Goal: Task Accomplishment & Management: Complete application form

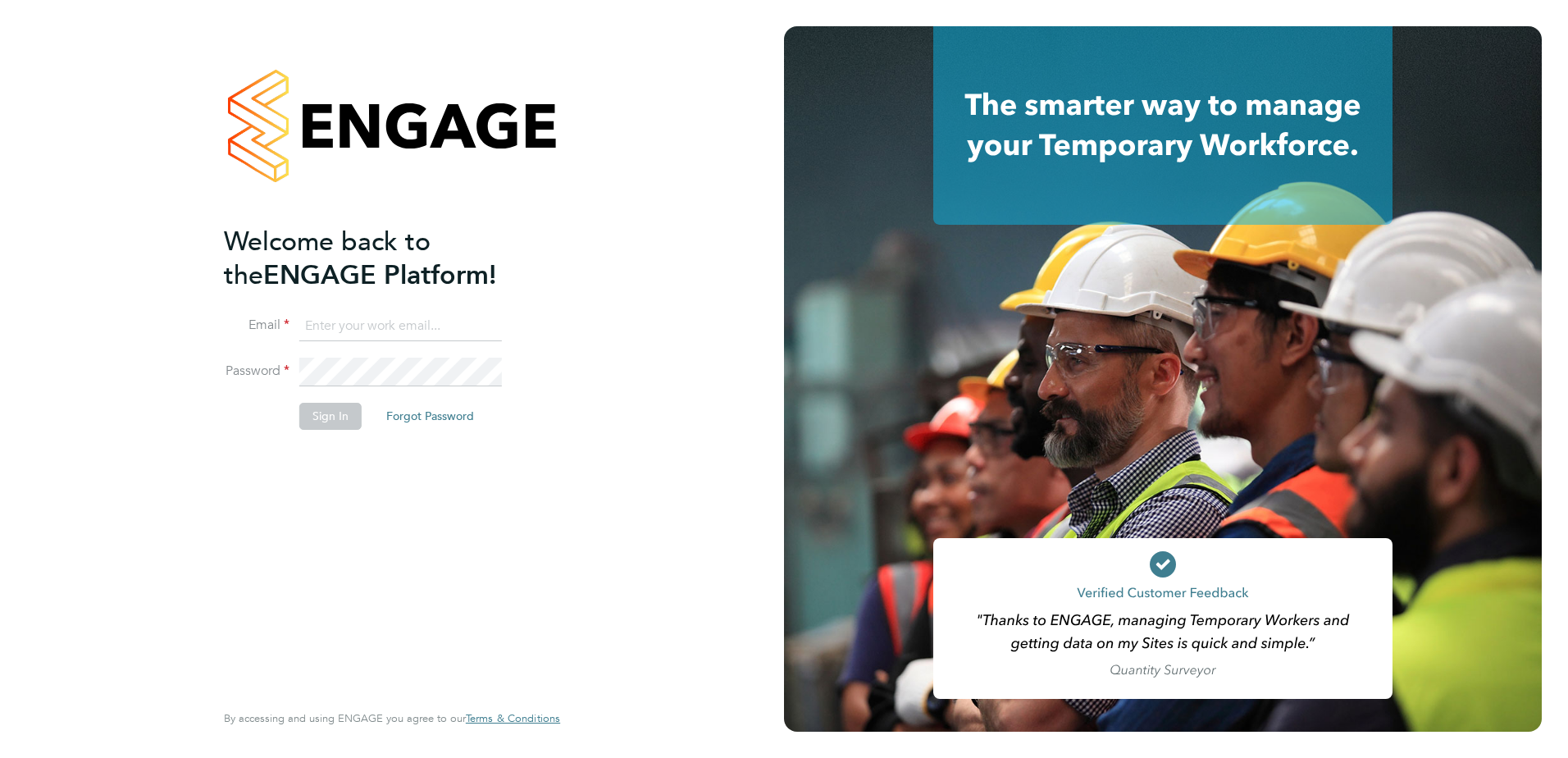
type input "[PERSON_NAME][EMAIL_ADDRESS][DOMAIN_NAME]"
click at [316, 419] on button "Sign In" at bounding box center [330, 416] width 62 height 26
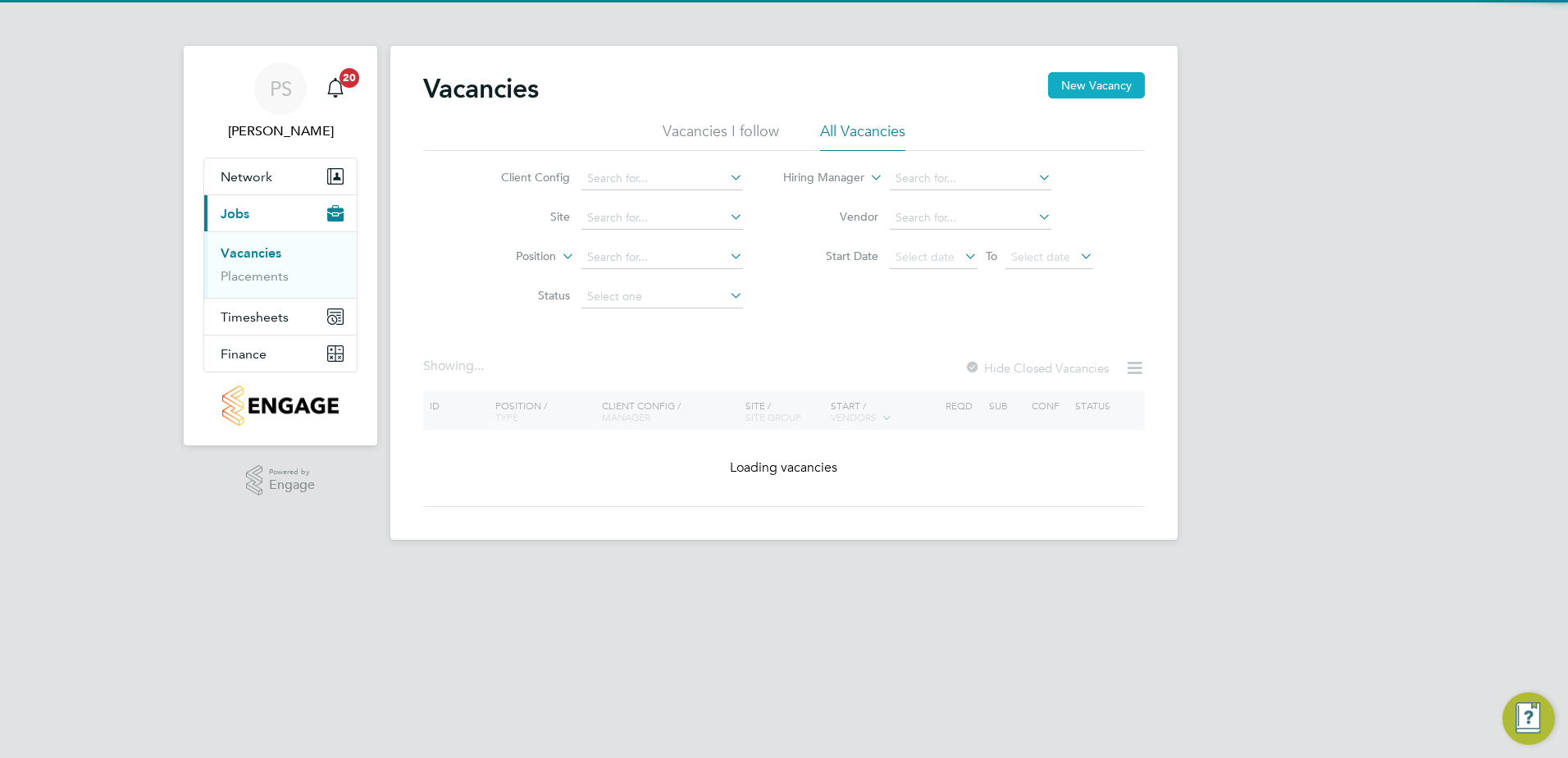
click at [1115, 82] on button "New Vacancy" at bounding box center [1096, 85] width 97 height 26
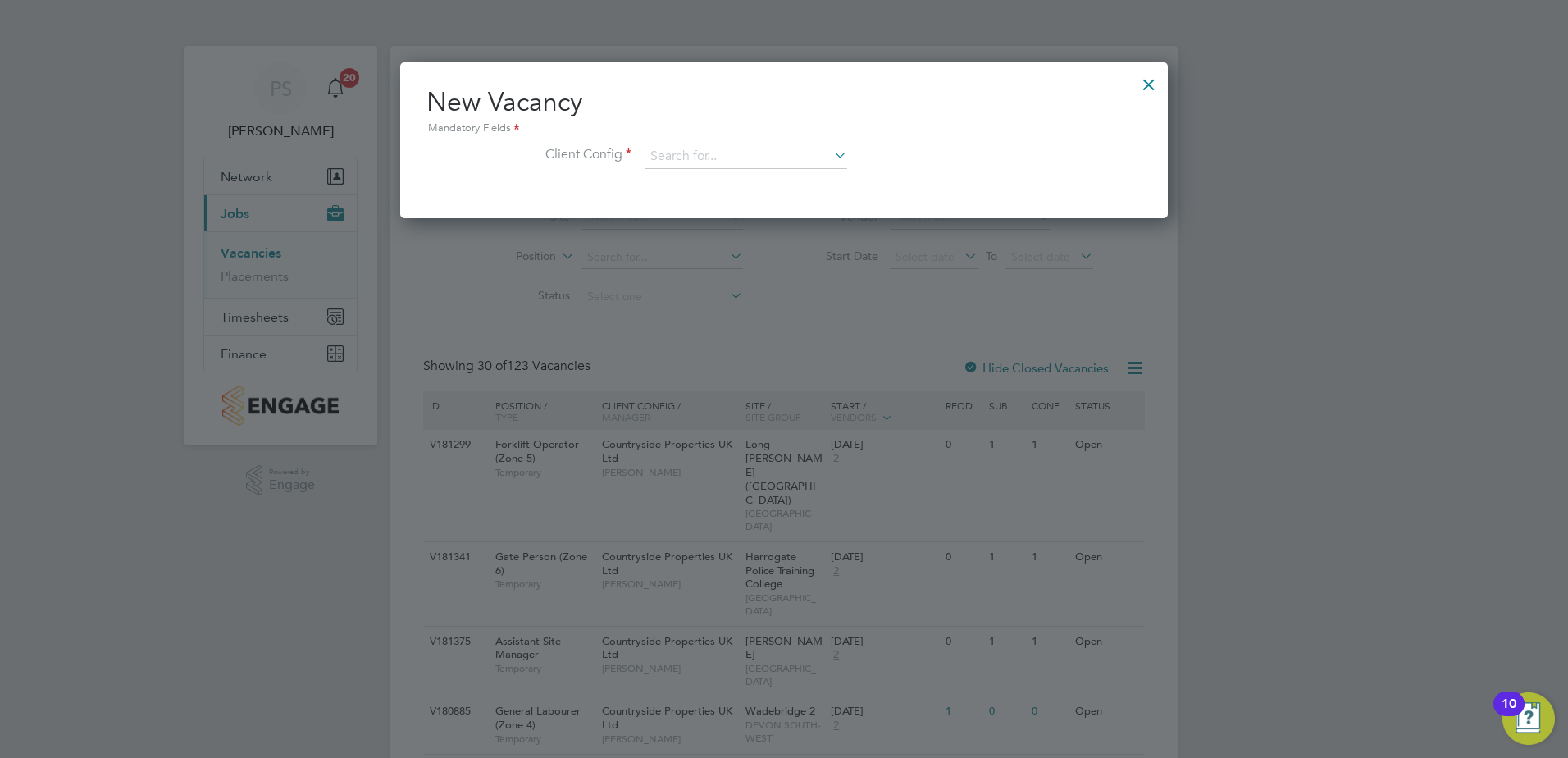
scroll to position [156, 768]
click at [764, 163] on input at bounding box center [746, 156] width 203 height 25
type input "martello"
click at [831, 155] on icon at bounding box center [831, 154] width 0 height 23
click at [762, 174] on li "Client Config" at bounding box center [783, 164] width 715 height 41
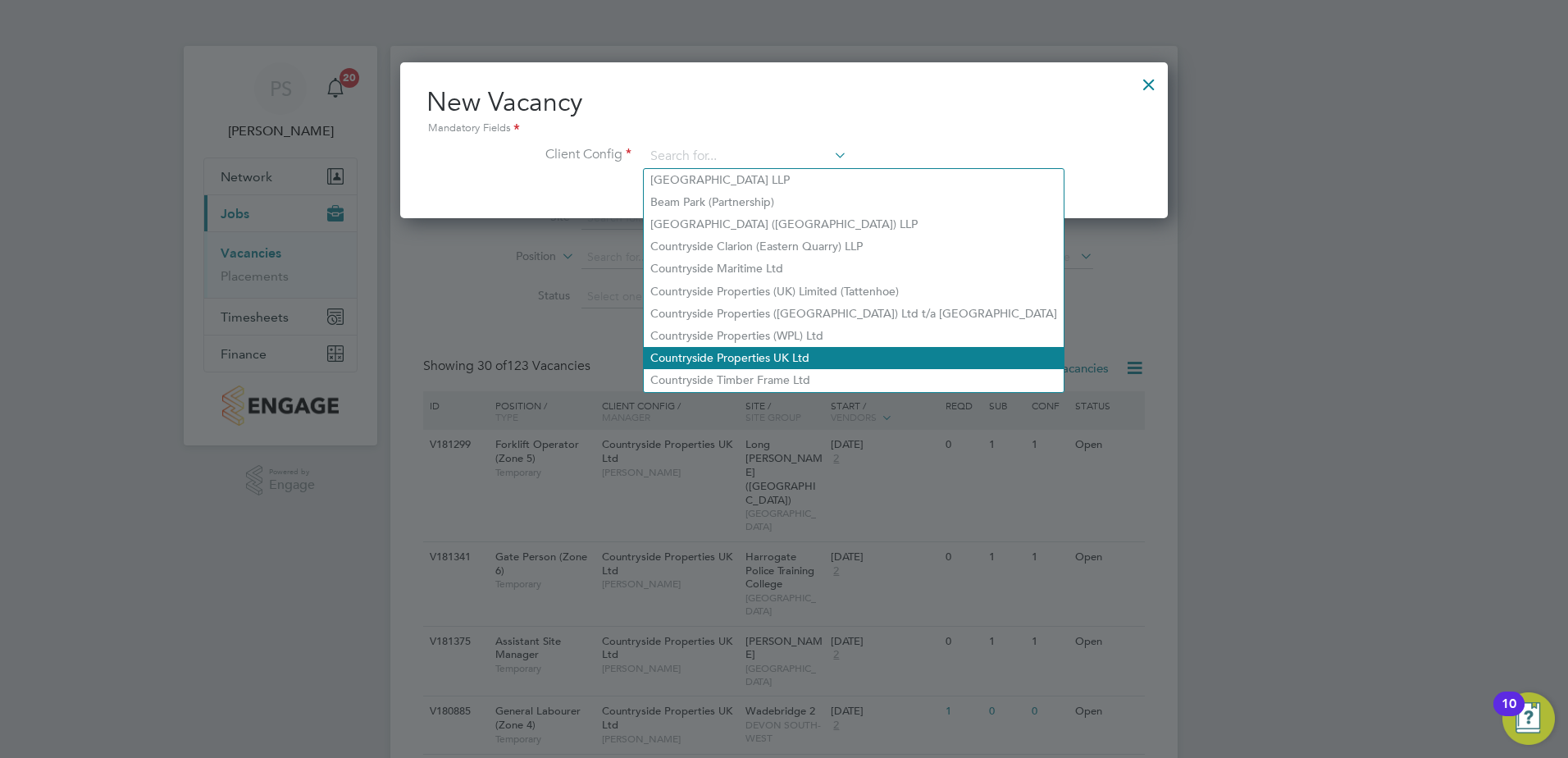
click at [730, 352] on li "Countryside Properties UK Ltd" at bounding box center [853, 358] width 420 height 22
type input "Countryside Properties UK Ltd"
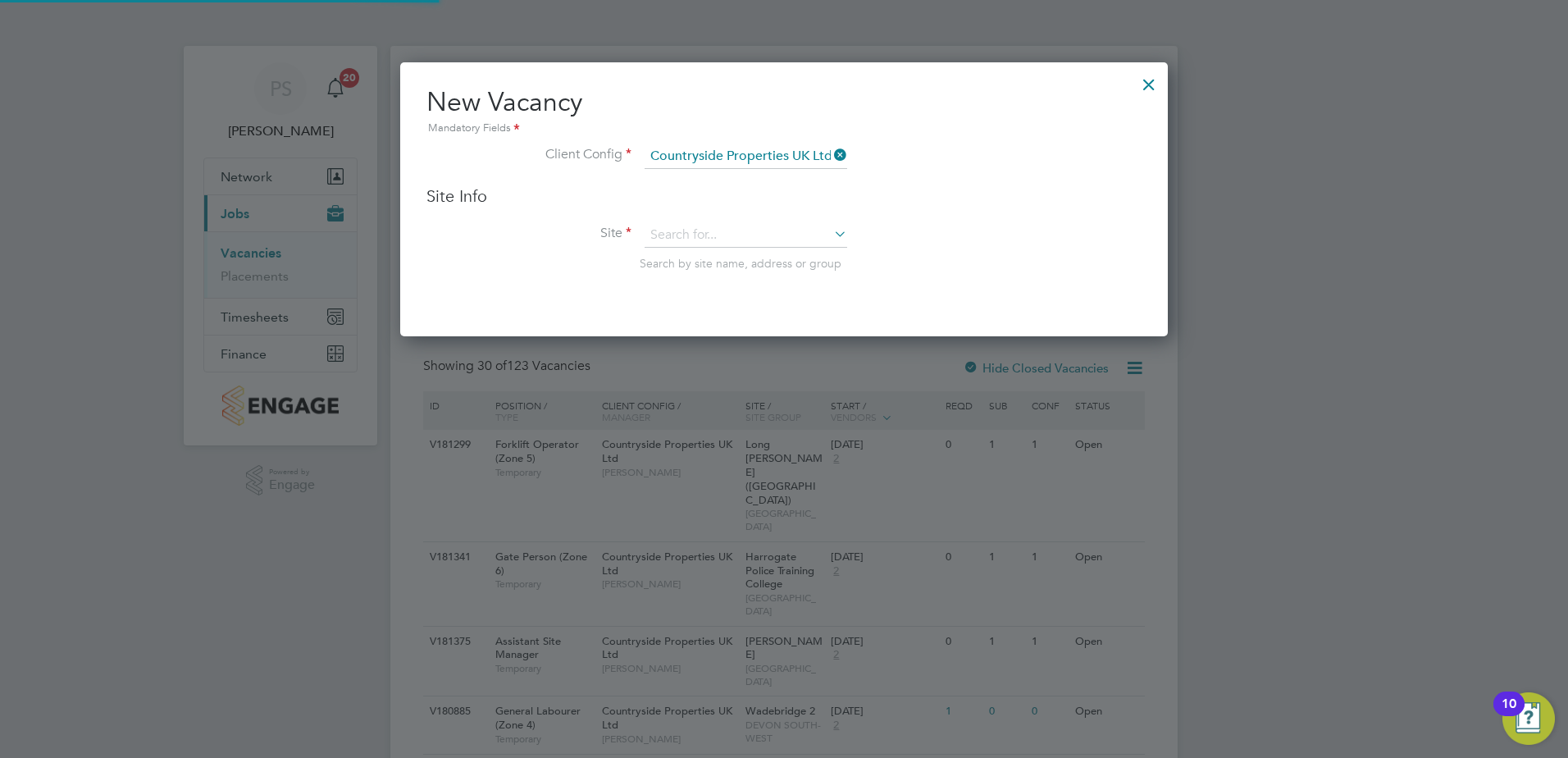
scroll to position [275, 768]
click at [677, 232] on input at bounding box center [746, 235] width 203 height 25
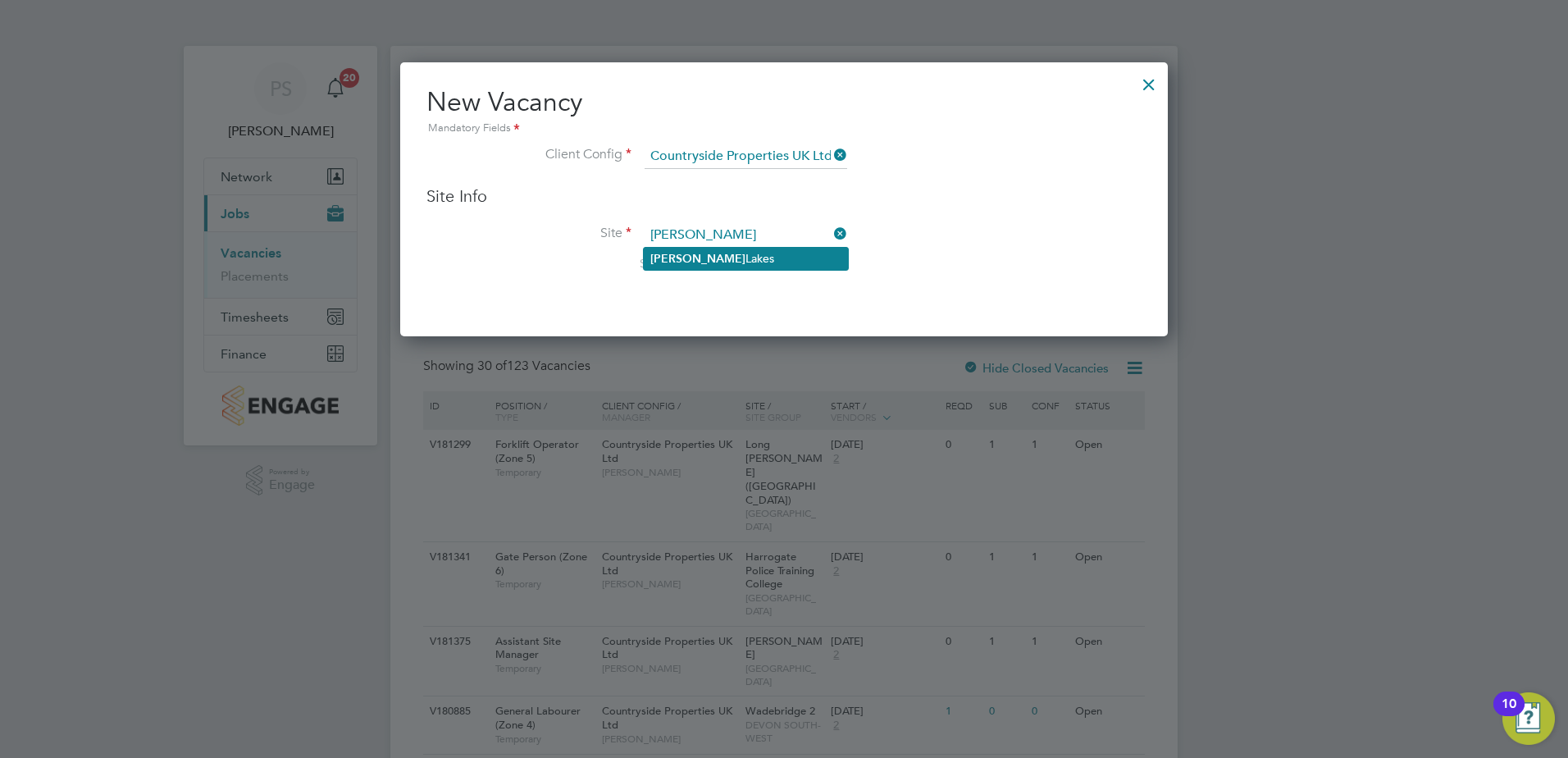
click at [681, 254] on b "Martello" at bounding box center [697, 258] width 95 height 14
type input "Martello Lakes"
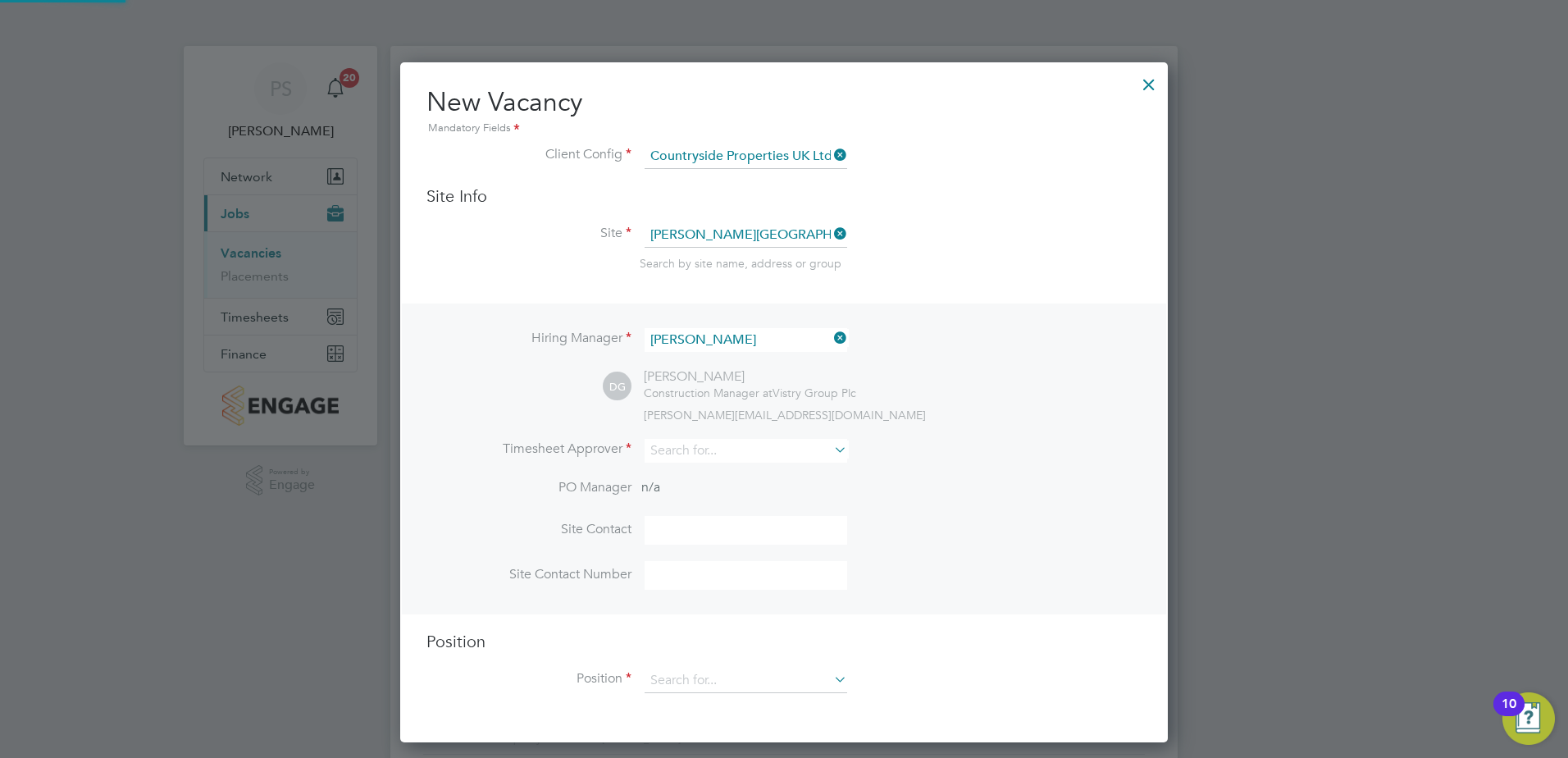
scroll to position [681, 768]
click at [698, 446] on input at bounding box center [746, 451] width 203 height 24
click at [720, 479] on li "Mark Bu rnett" at bounding box center [746, 475] width 204 height 22
type input "Mark Burnett"
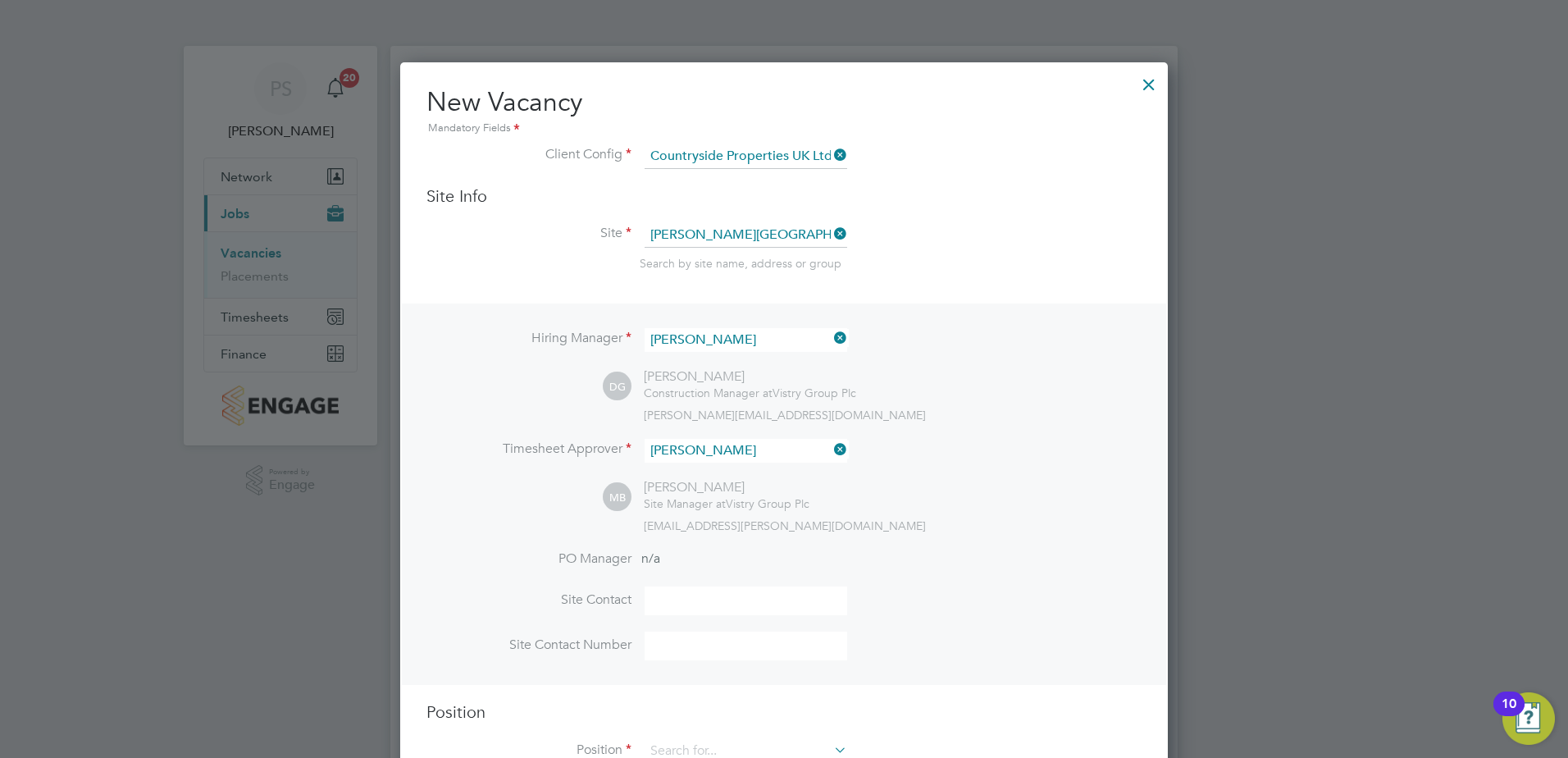
click at [665, 597] on input at bounding box center [746, 600] width 203 height 28
type input "Mark Burnett"
type input "07763895896"
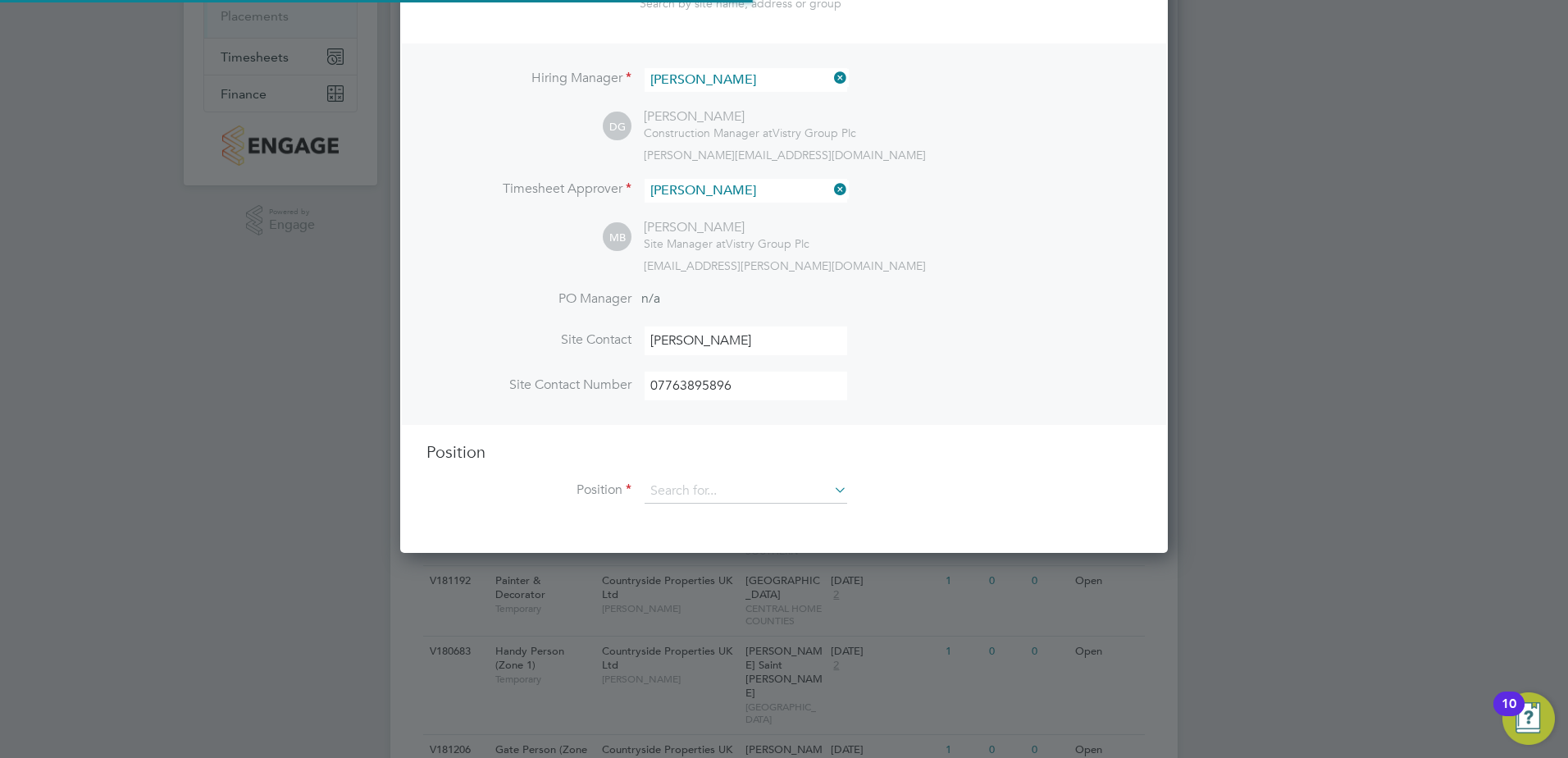
scroll to position [328, 0]
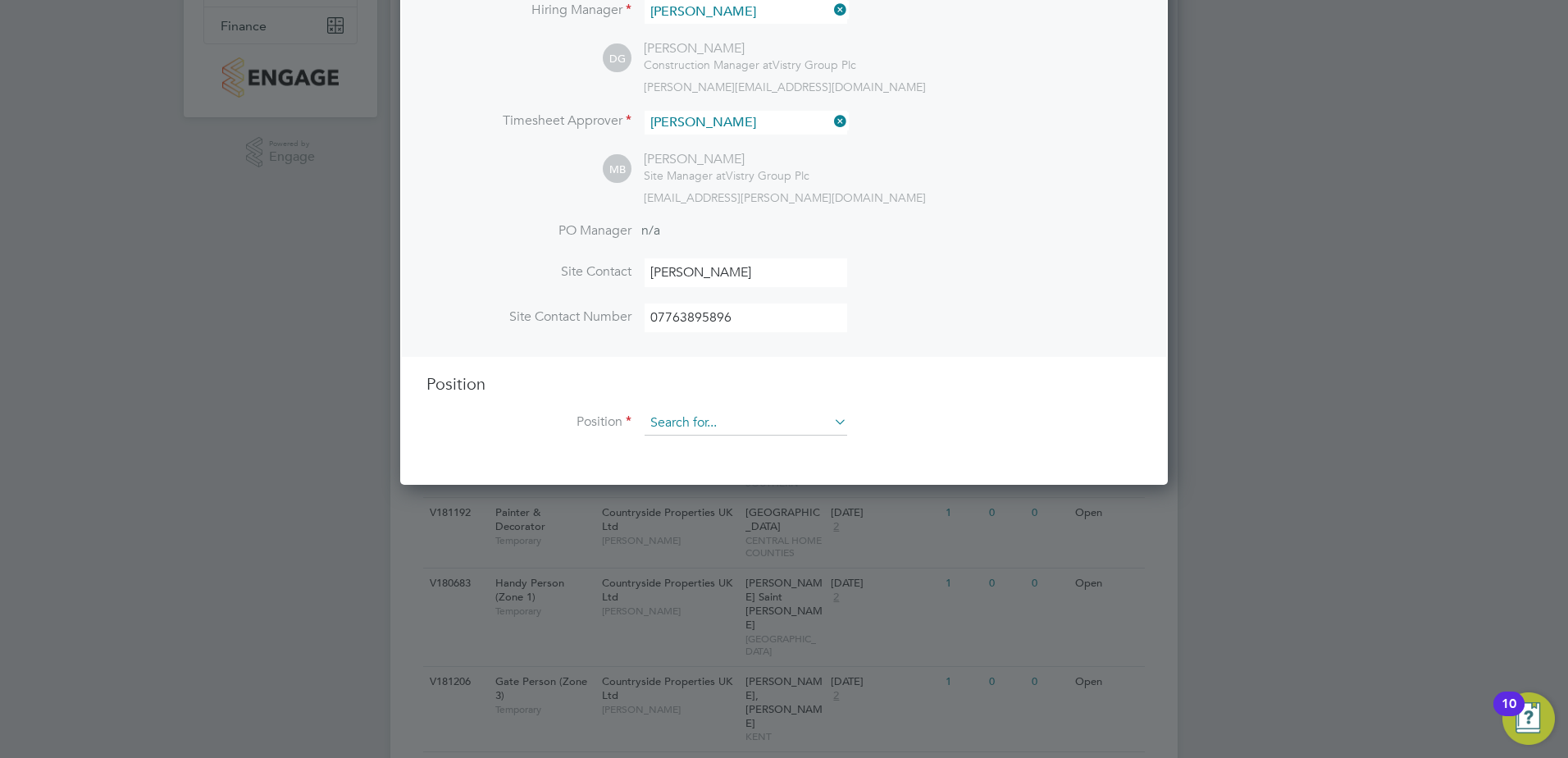
click at [688, 426] on input at bounding box center [746, 423] width 203 height 25
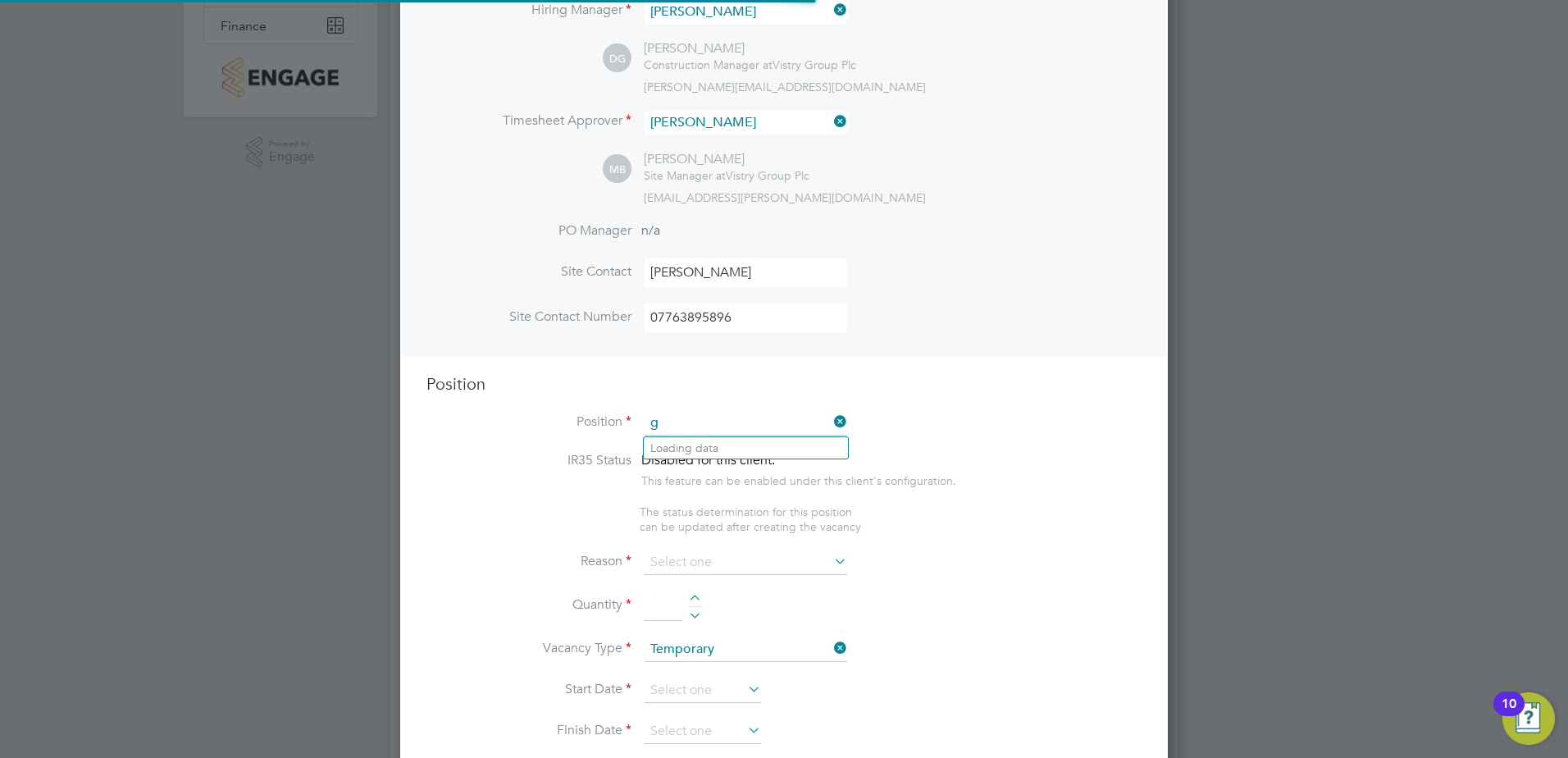
scroll to position [2358, 768]
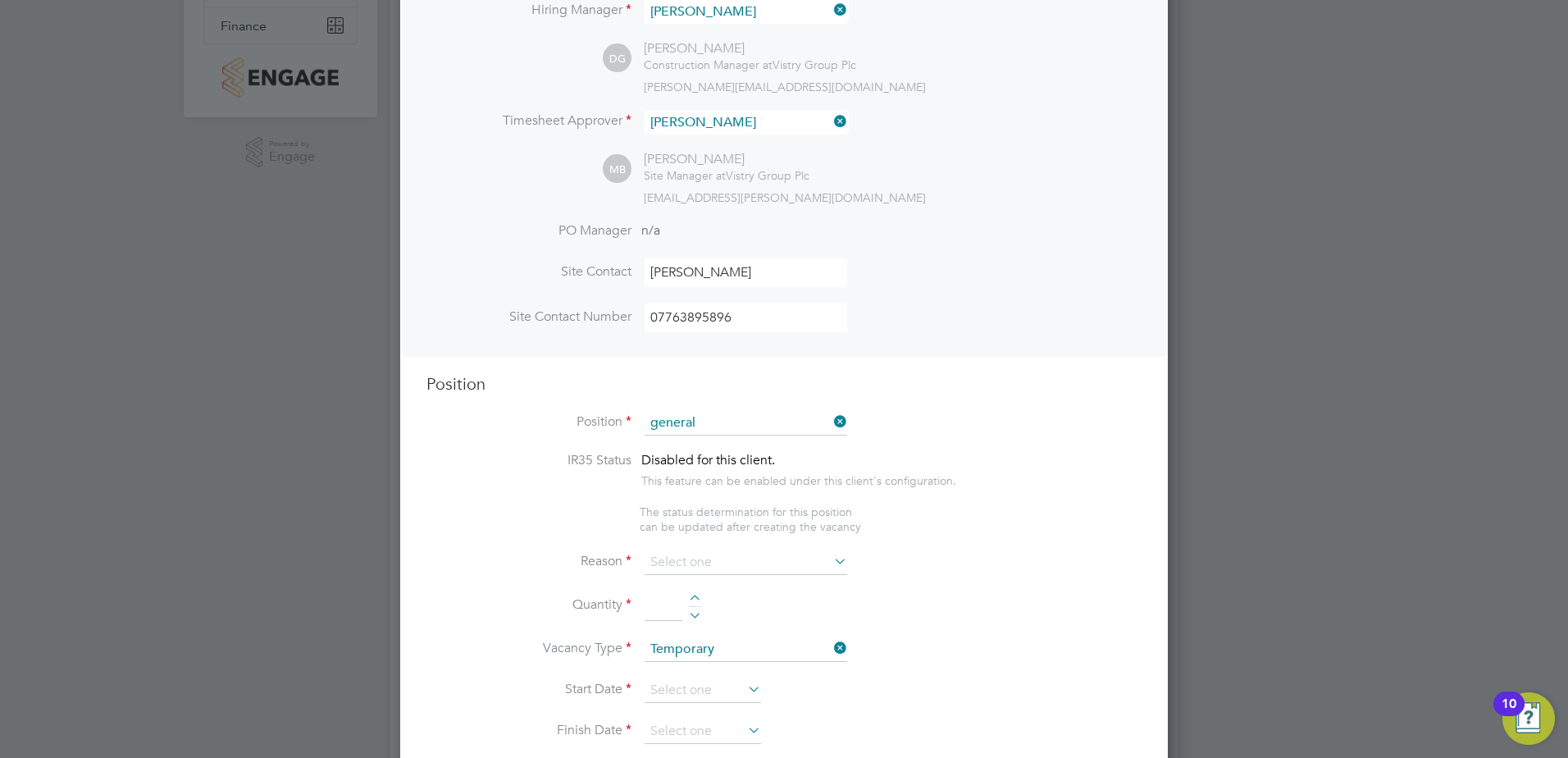
click at [728, 486] on li "General Labourer (Zone 3)" at bounding box center [746, 492] width 204 height 22
type input "General Labourer (Zone 3)"
type textarea "- General labouring duties - Supporting the trades on site - Moving materials a…"
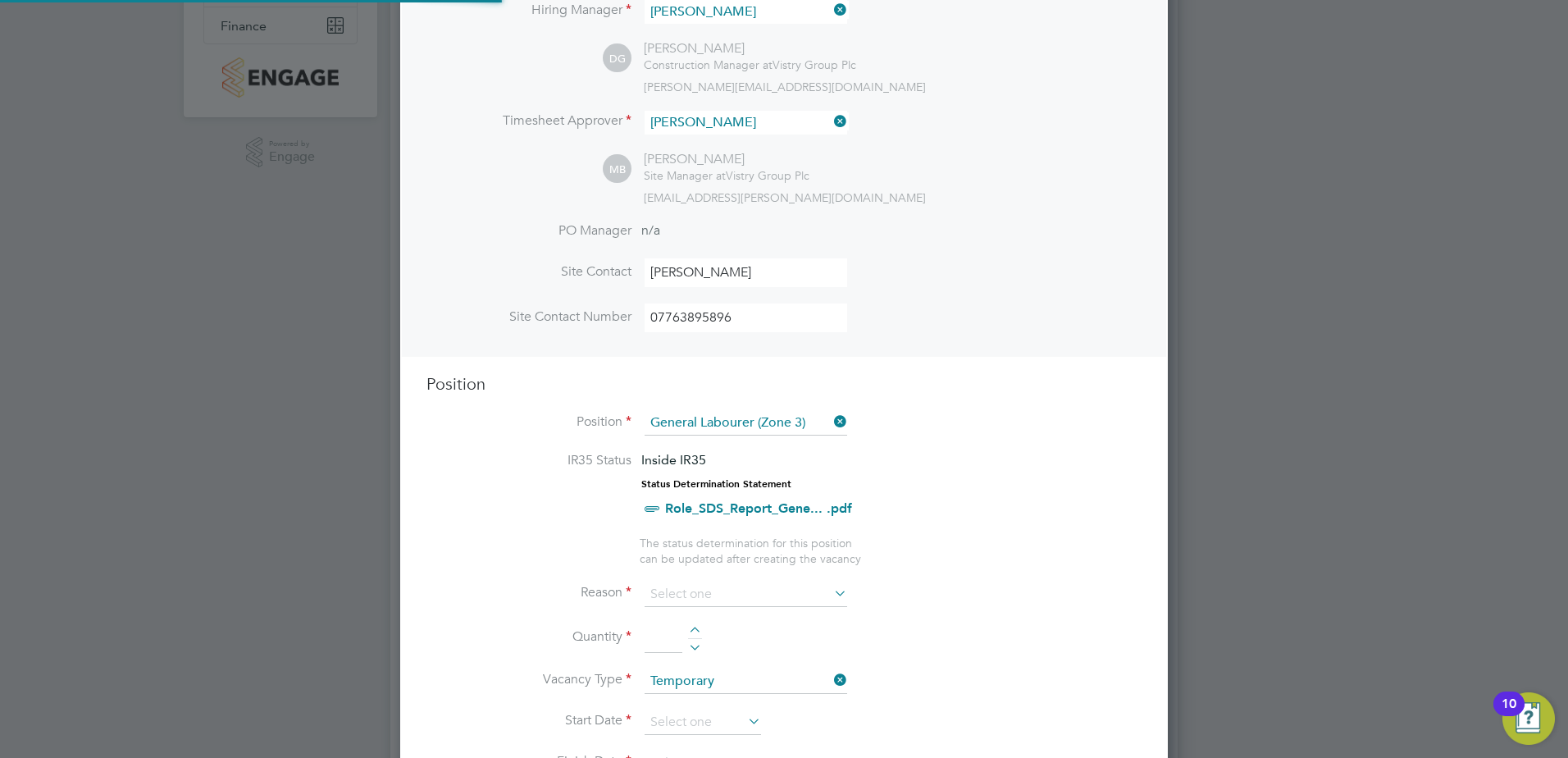
scroll to position [48, 86]
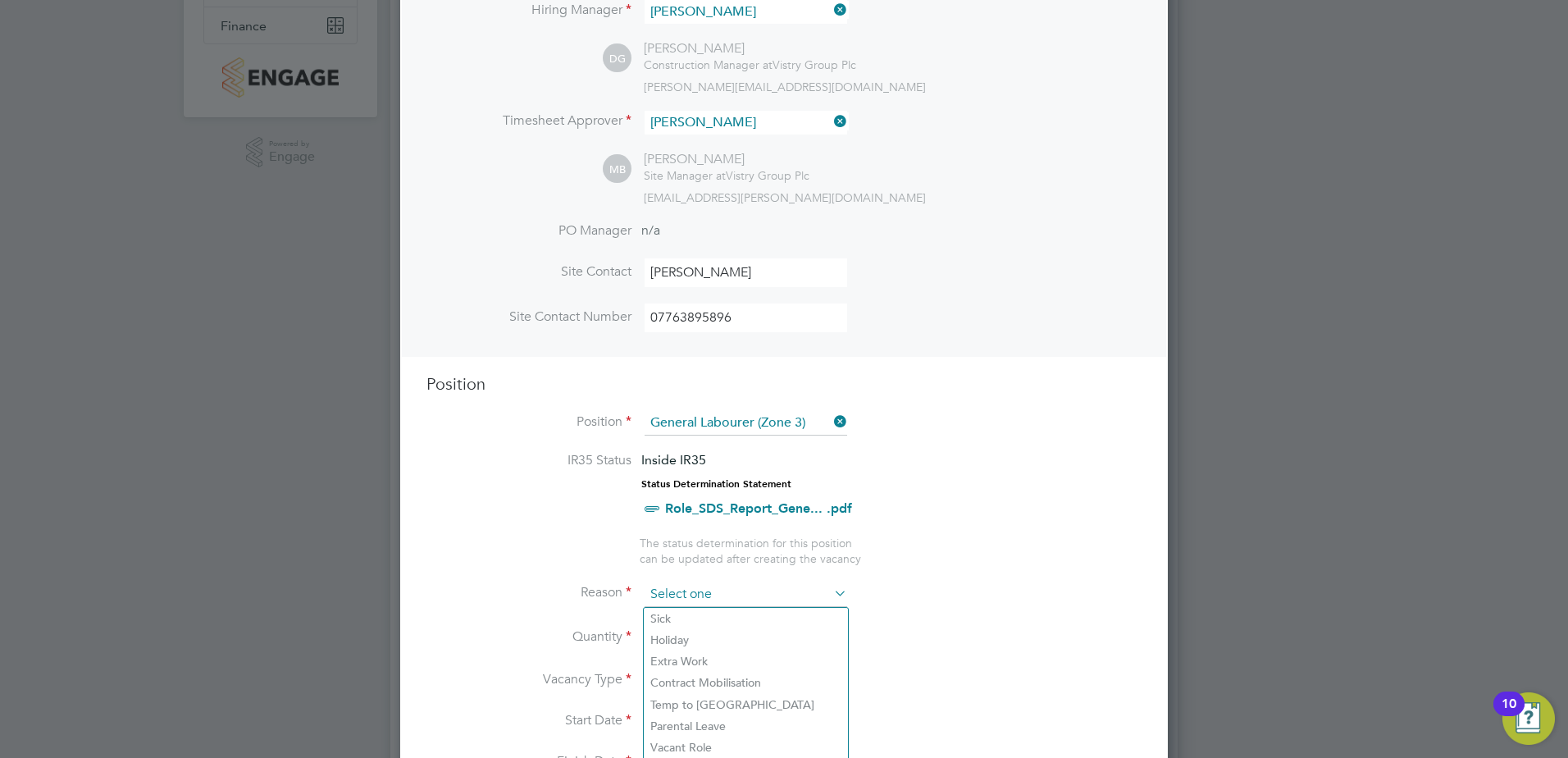
click at [715, 587] on input at bounding box center [746, 595] width 203 height 25
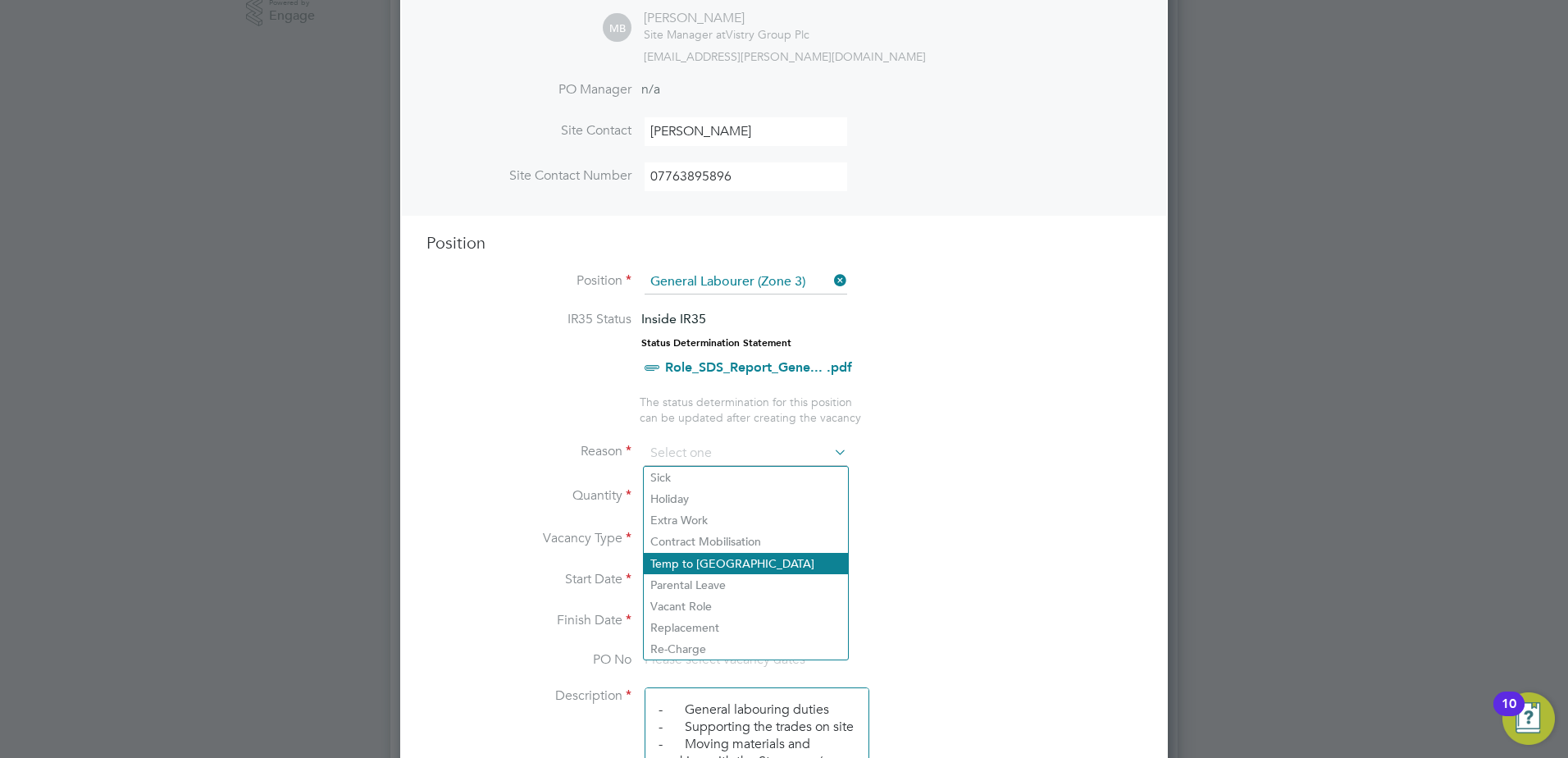
scroll to position [492, 0]
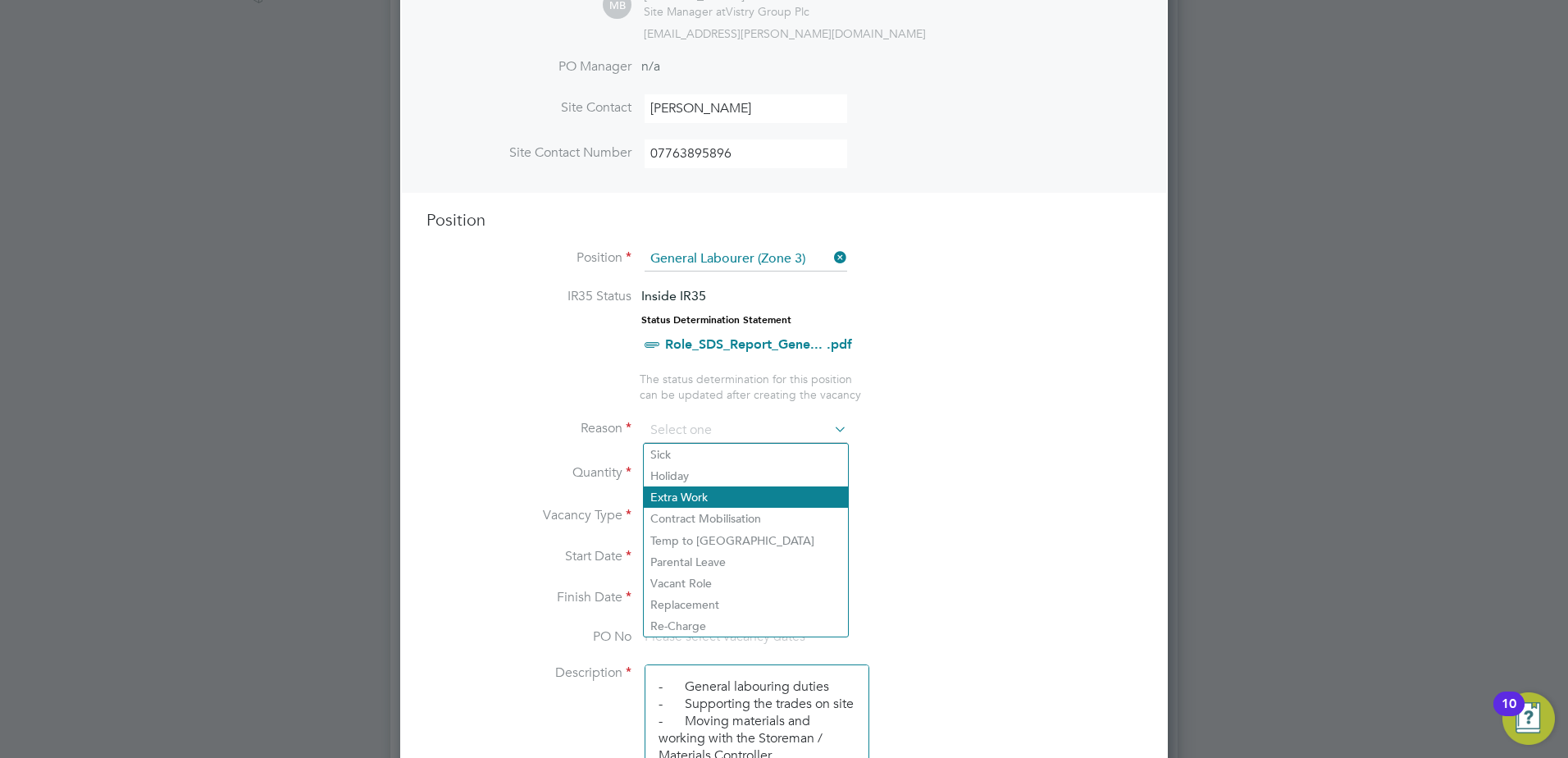
click at [690, 497] on li "Extra Work" at bounding box center [746, 497] width 204 height 21
type input "Extra Work"
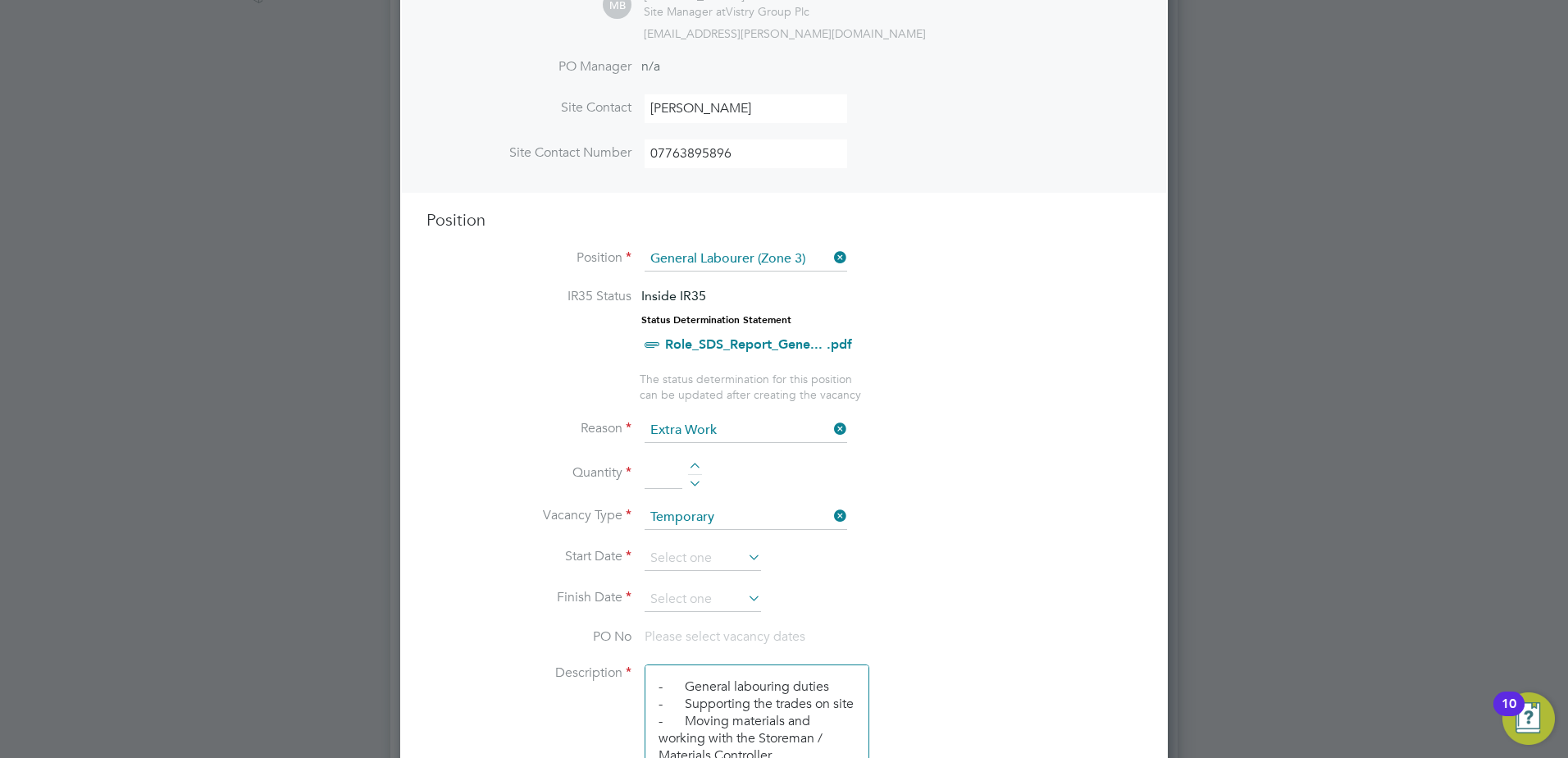
click at [695, 467] on div at bounding box center [695, 468] width 14 height 12
type input "3"
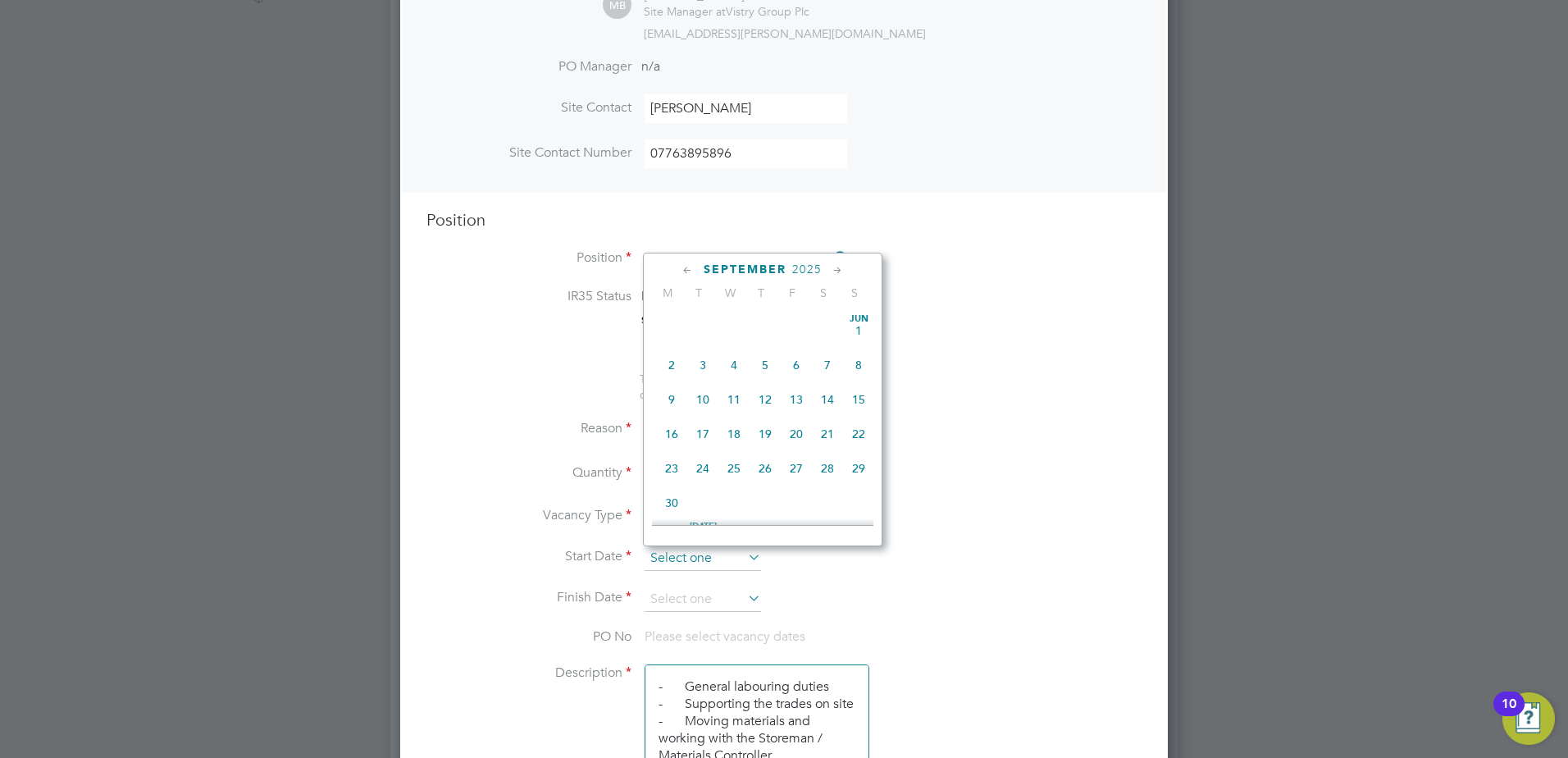
click at [729, 558] on input at bounding box center [703, 558] width 117 height 25
click at [762, 400] on span "25" at bounding box center [765, 384] width 31 height 31
type input "25 Sep 2025"
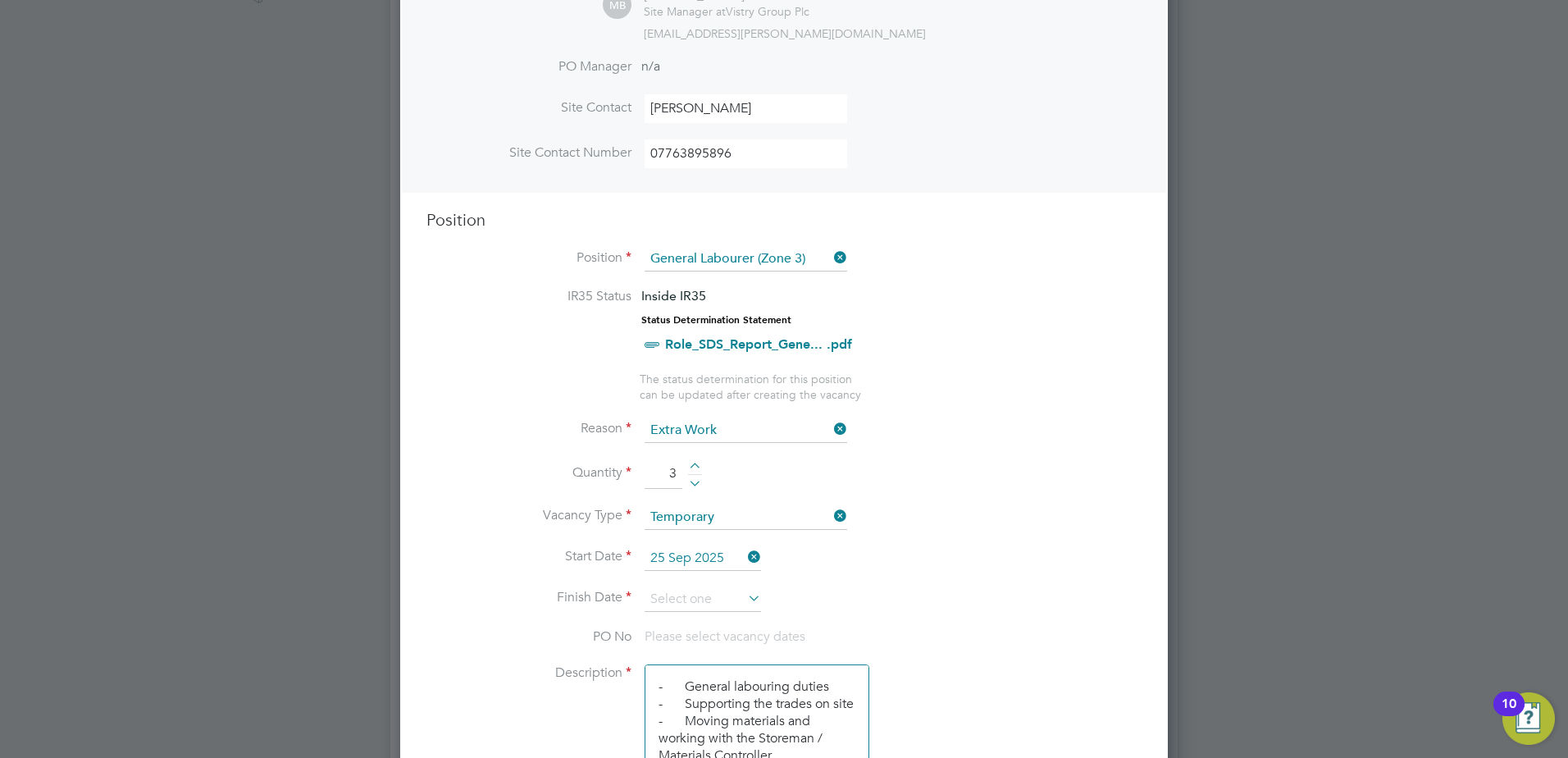
click at [745, 596] on icon at bounding box center [745, 597] width 0 height 23
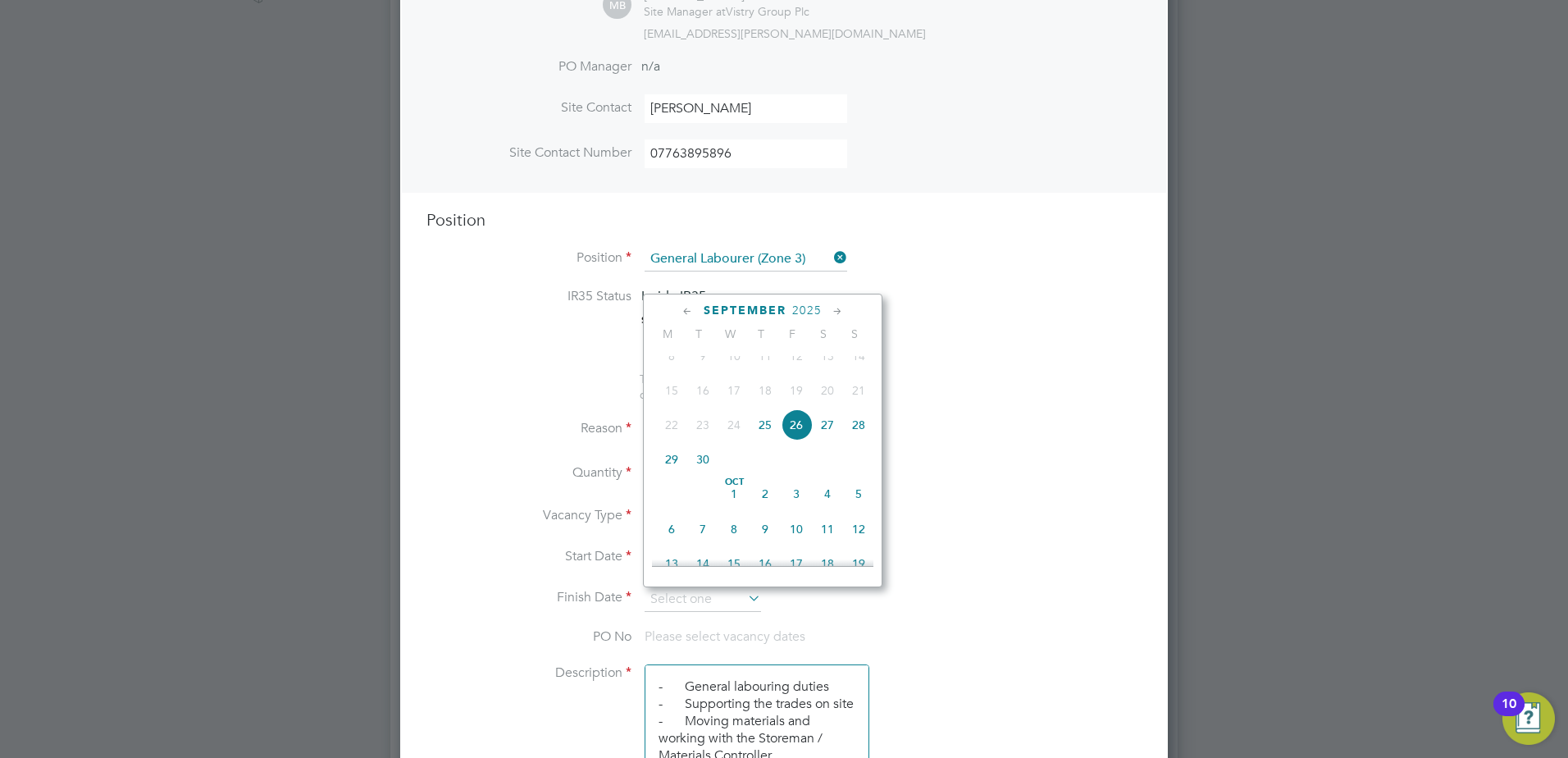
click at [800, 440] on span "26" at bounding box center [796, 425] width 31 height 31
type input "26 Sep 2025"
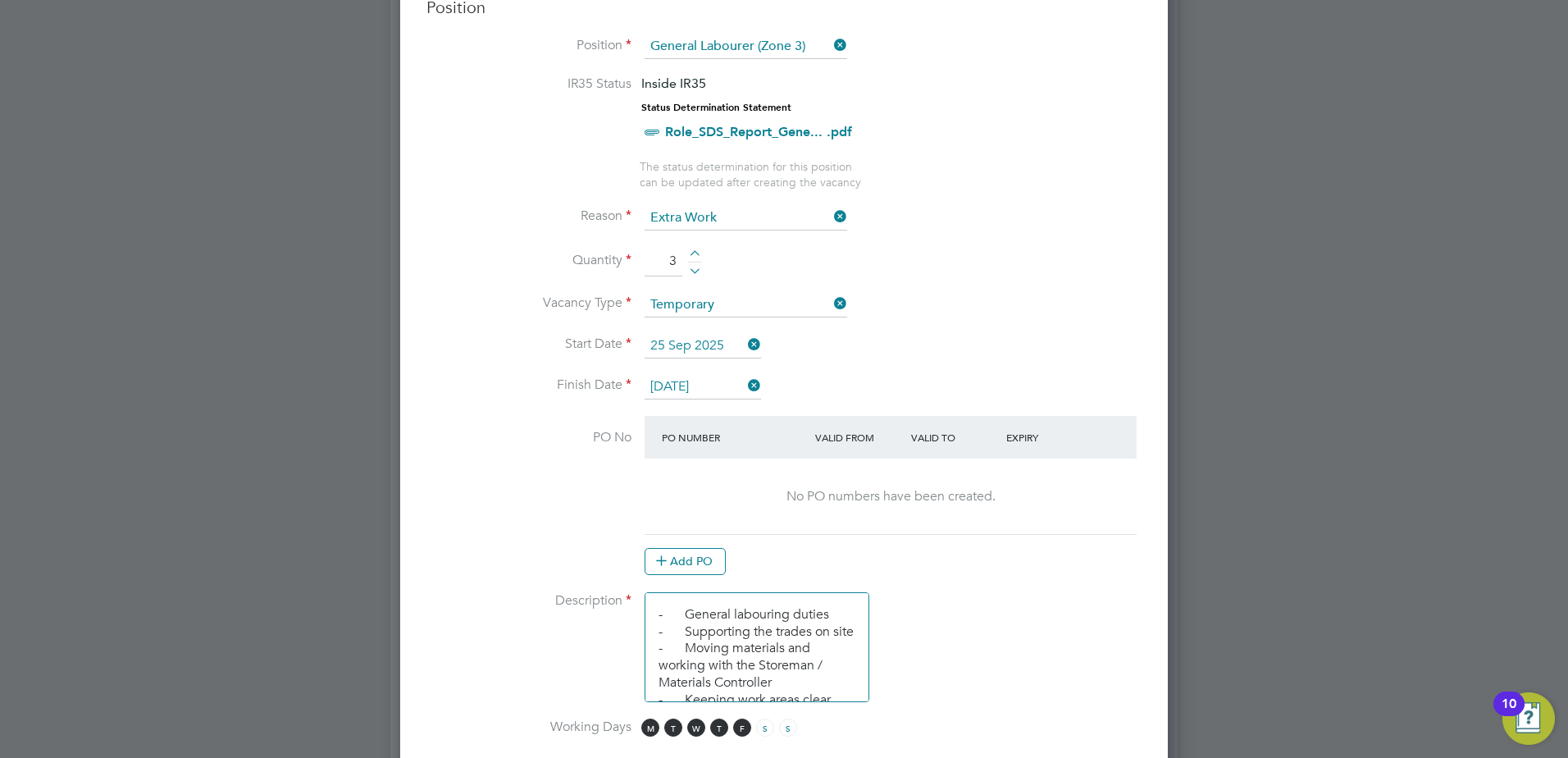
scroll to position [739, 0]
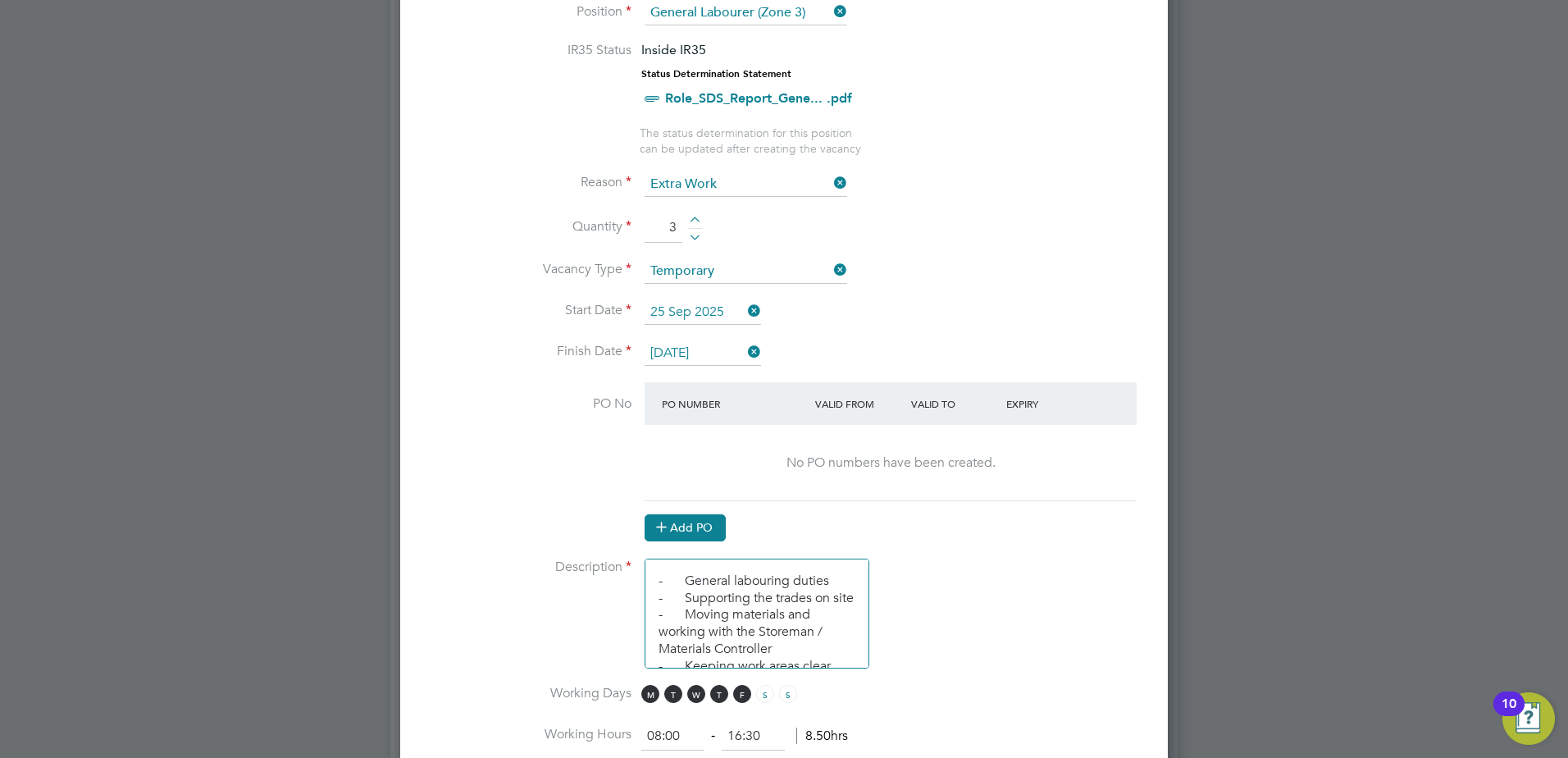
click at [699, 522] on button "Add PO" at bounding box center [685, 527] width 81 height 26
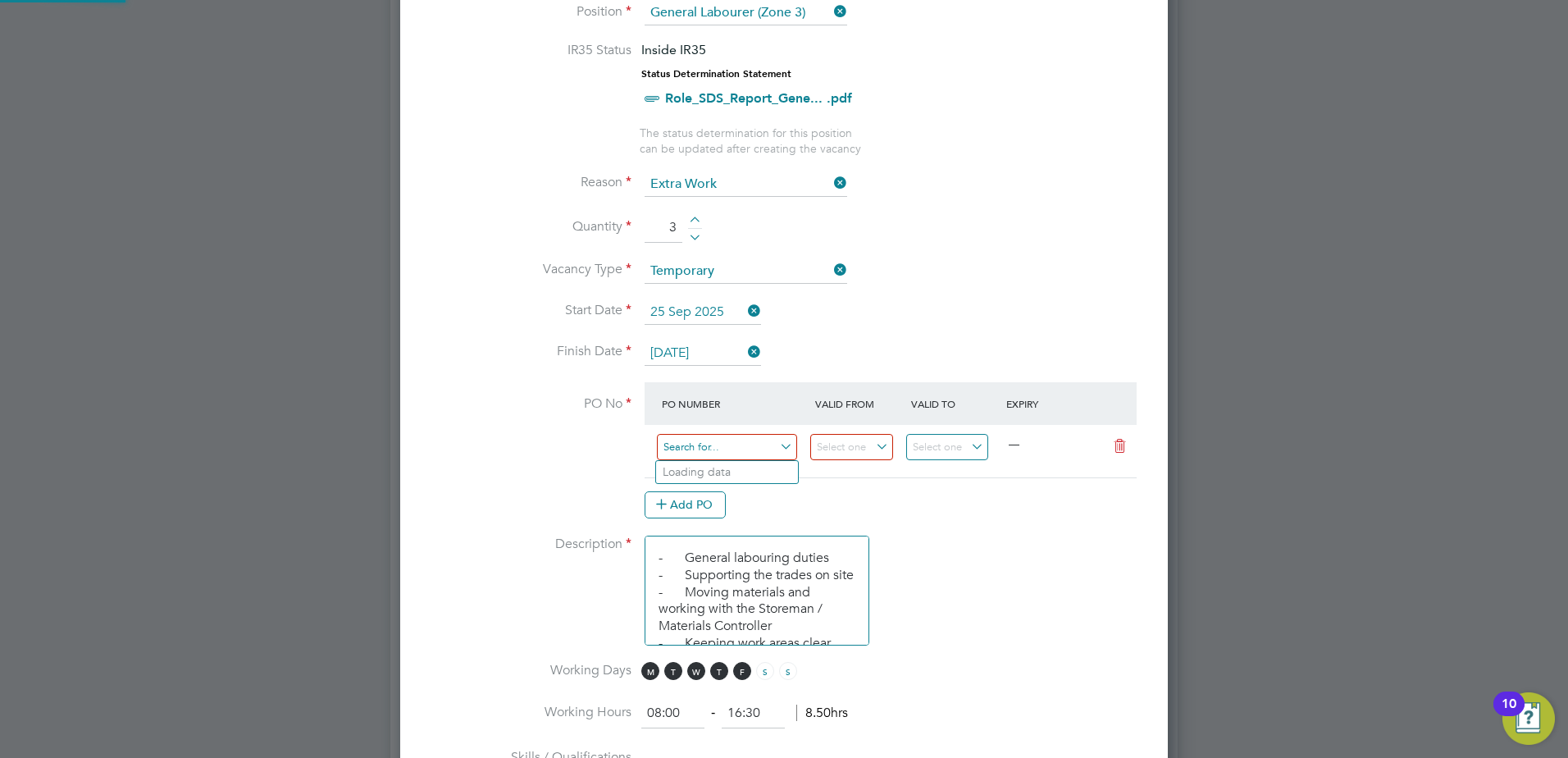
click at [736, 448] on input at bounding box center [727, 447] width 141 height 27
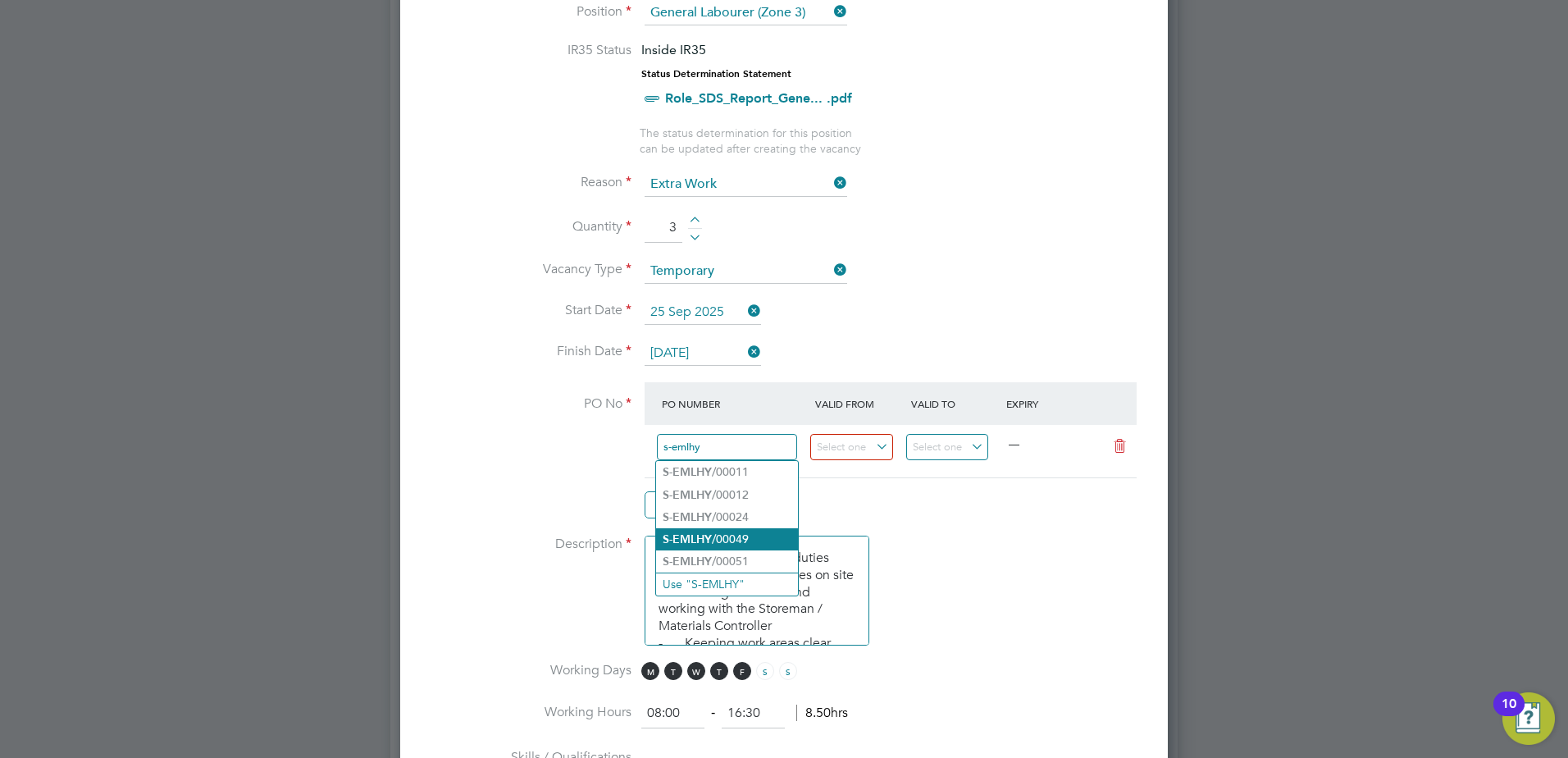
type input "s-emlhy"
click at [785, 532] on li "S-EMLHY /00049" at bounding box center [727, 540] width 141 height 22
type input "28 Jul 2025"
type input "31 Dec 2025"
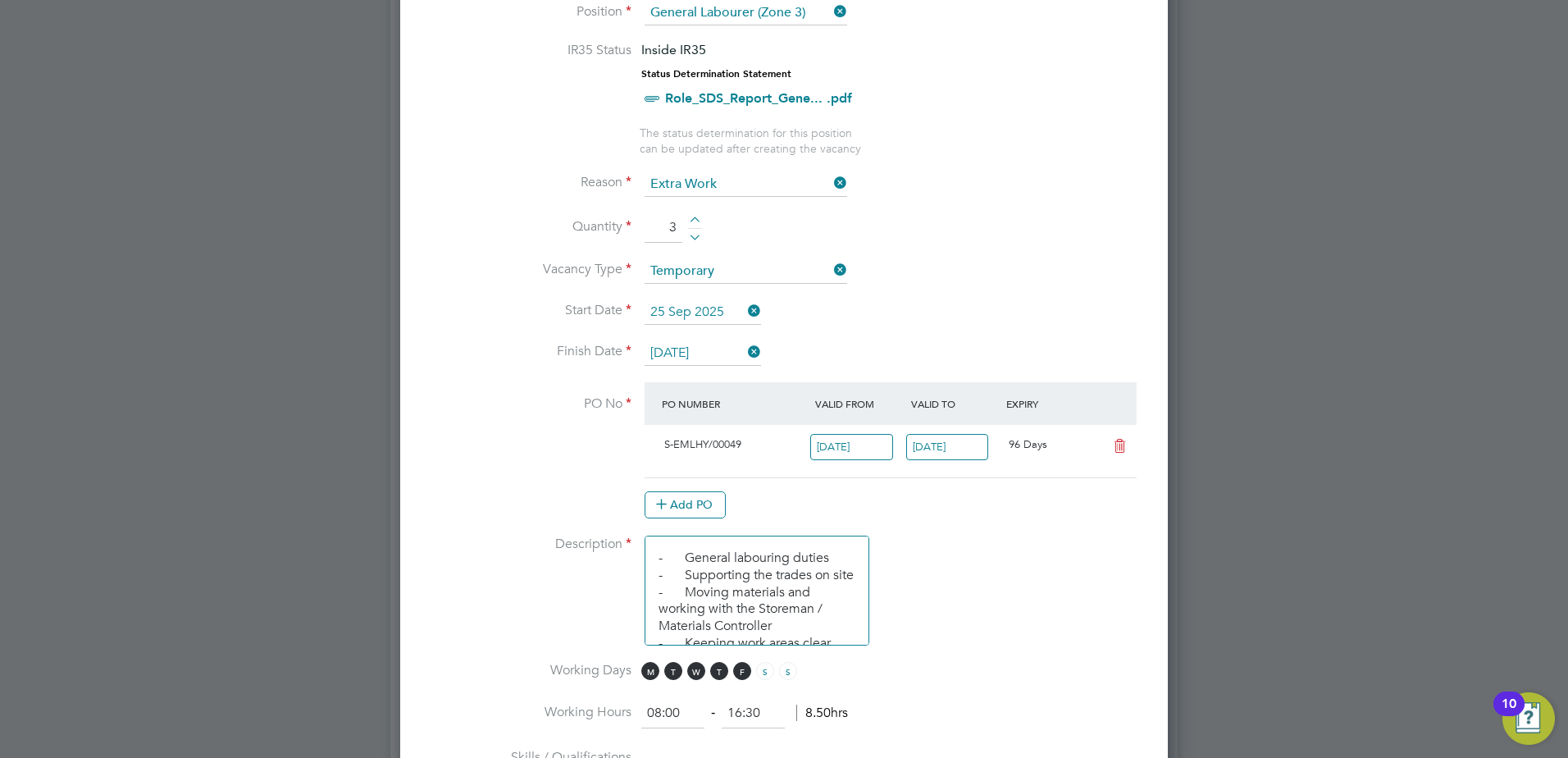
scroll to position [28, 154]
click at [947, 502] on div "Add PO" at bounding box center [890, 504] width 492 height 26
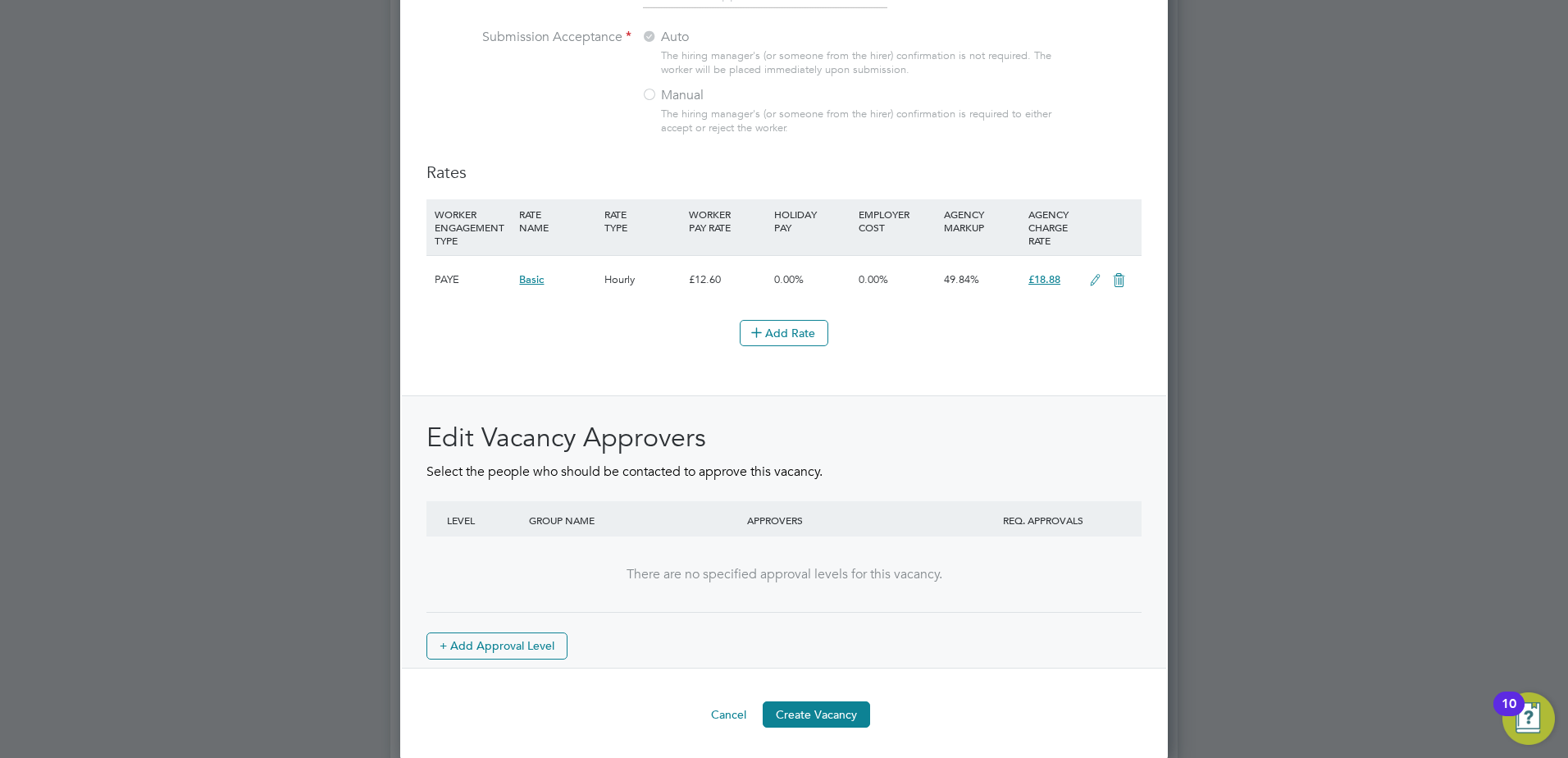
scroll to position [1781, 0]
click at [800, 705] on button "Create Vacancy" at bounding box center [816, 711] width 108 height 26
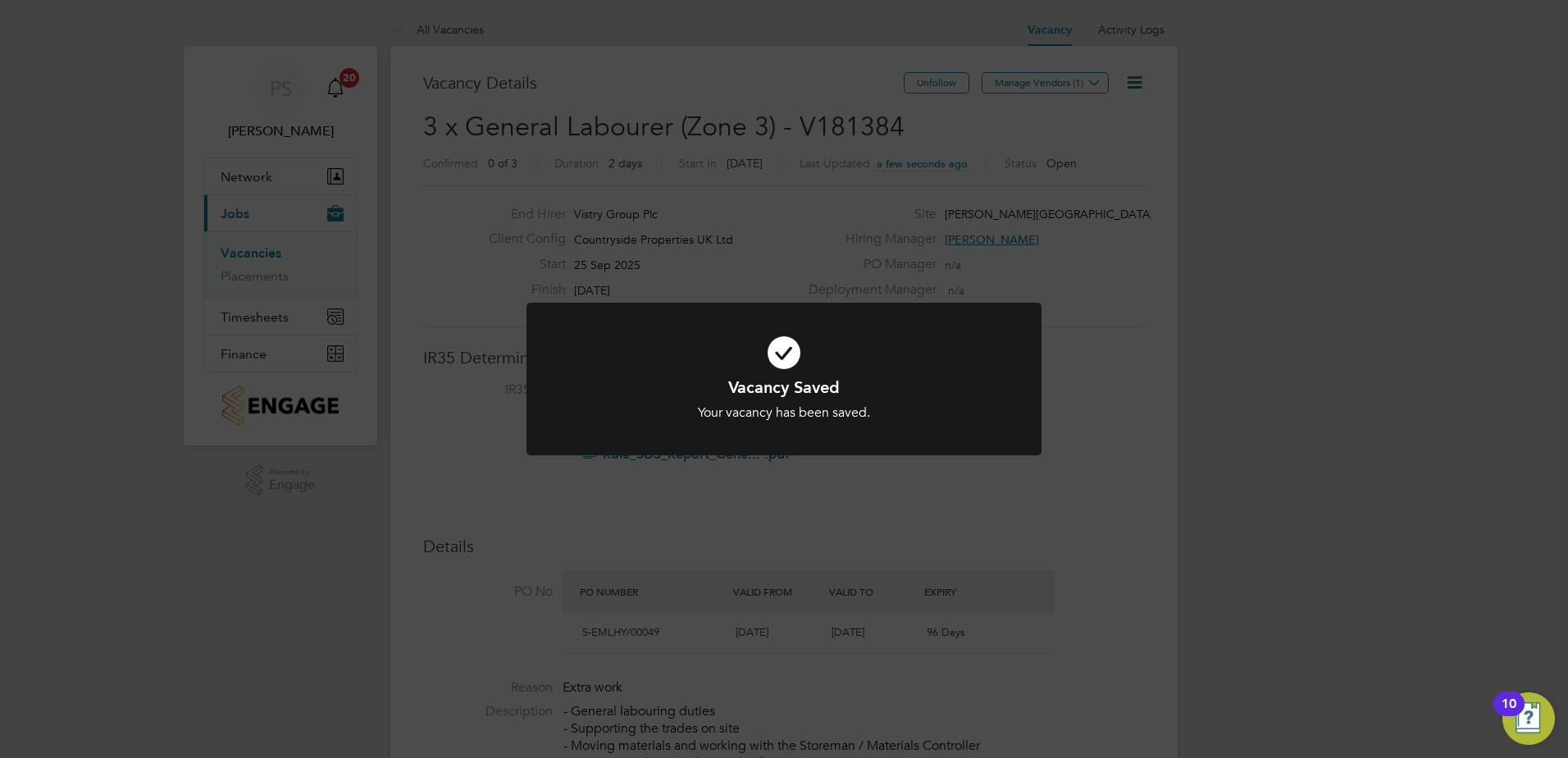
click at [1061, 84] on div "Vacancy Saved Your vacancy has been saved. Cancel Okay" at bounding box center [784, 379] width 1568 height 758
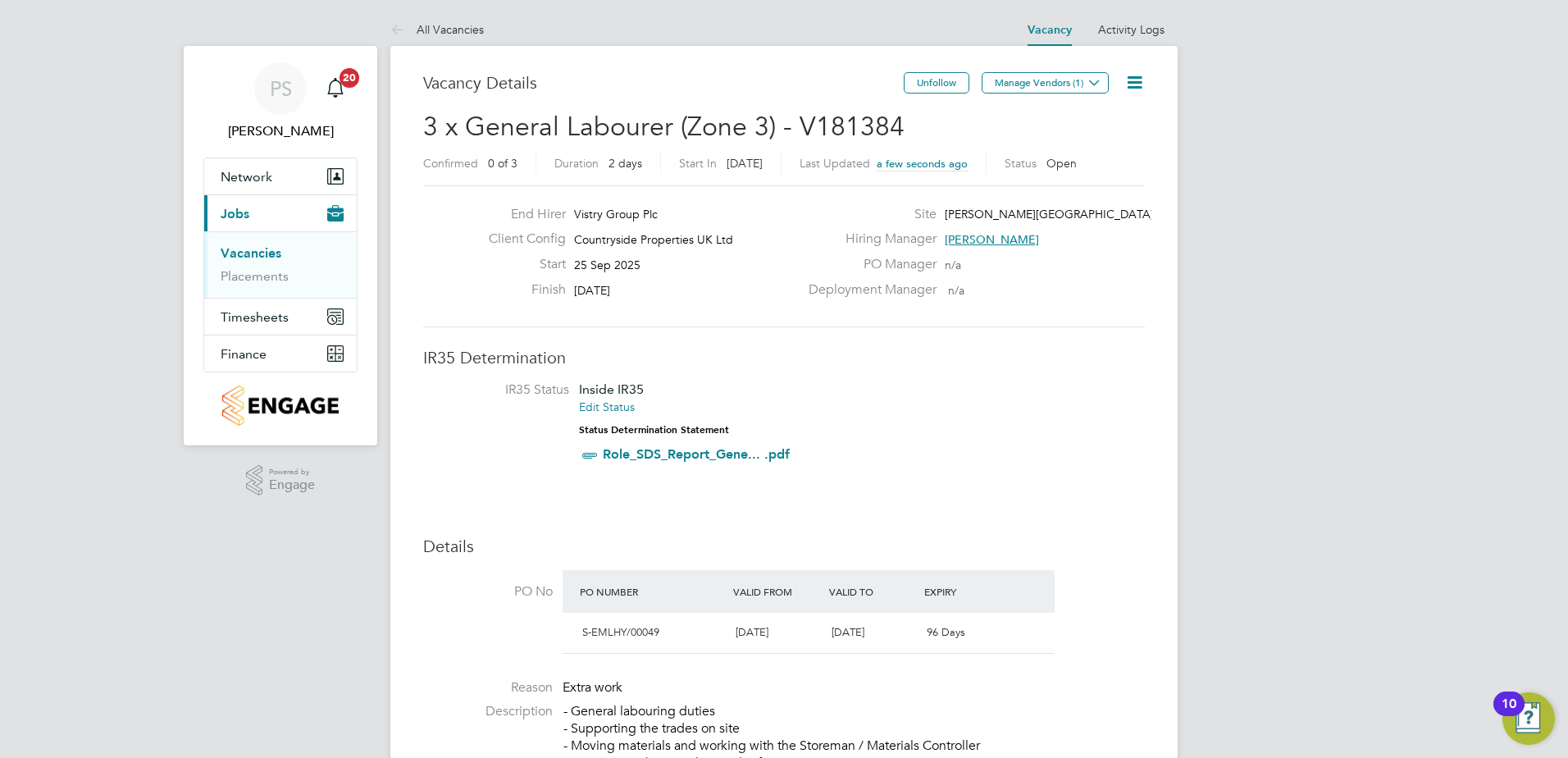
click at [1061, 84] on button "Manage Vendors (1)" at bounding box center [1044, 82] width 127 height 21
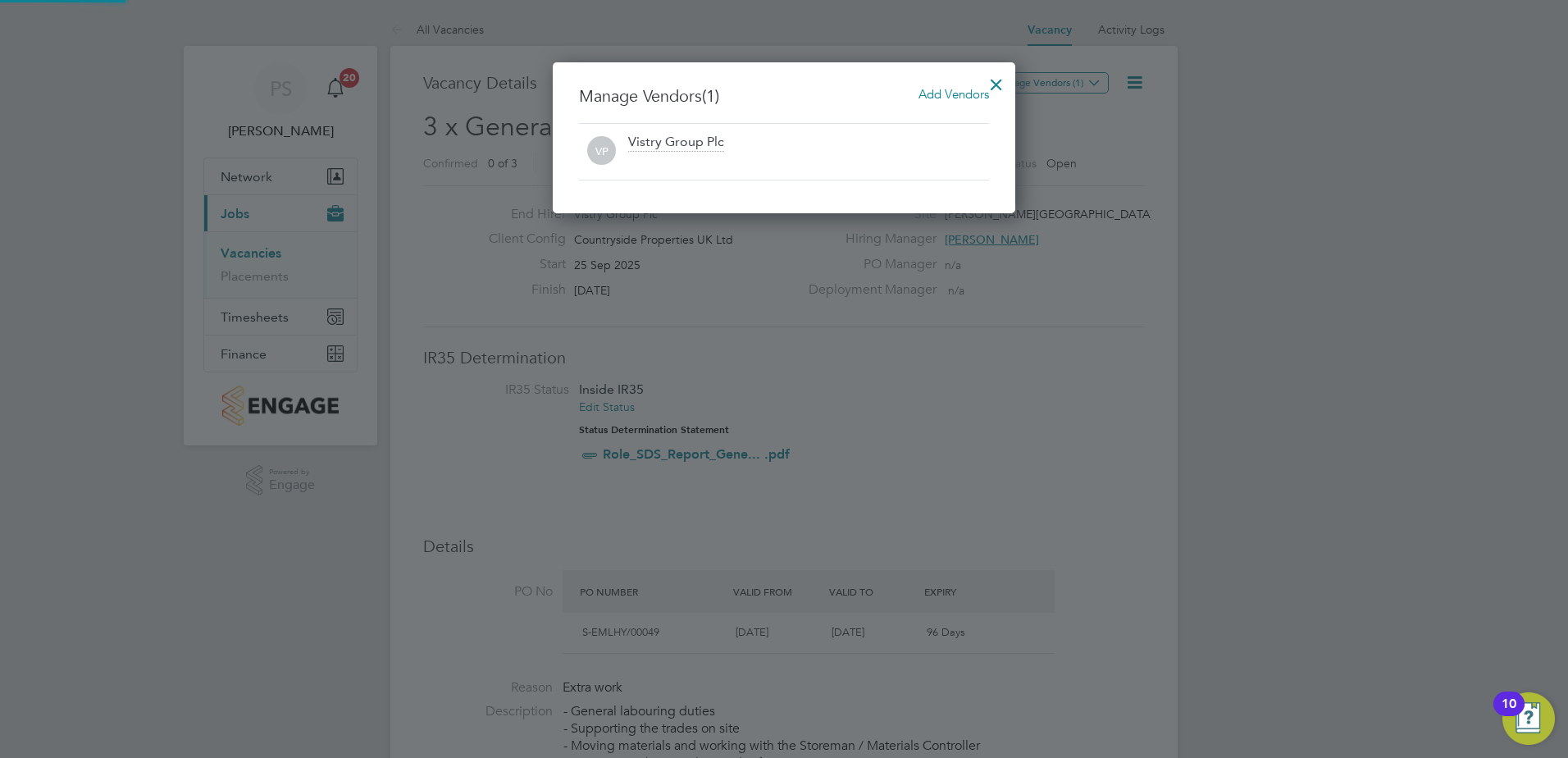
scroll to position [152, 464]
click at [763, 165] on div at bounding box center [808, 163] width 361 height 16
click at [935, 98] on span "Add Vendors" at bounding box center [953, 93] width 70 height 16
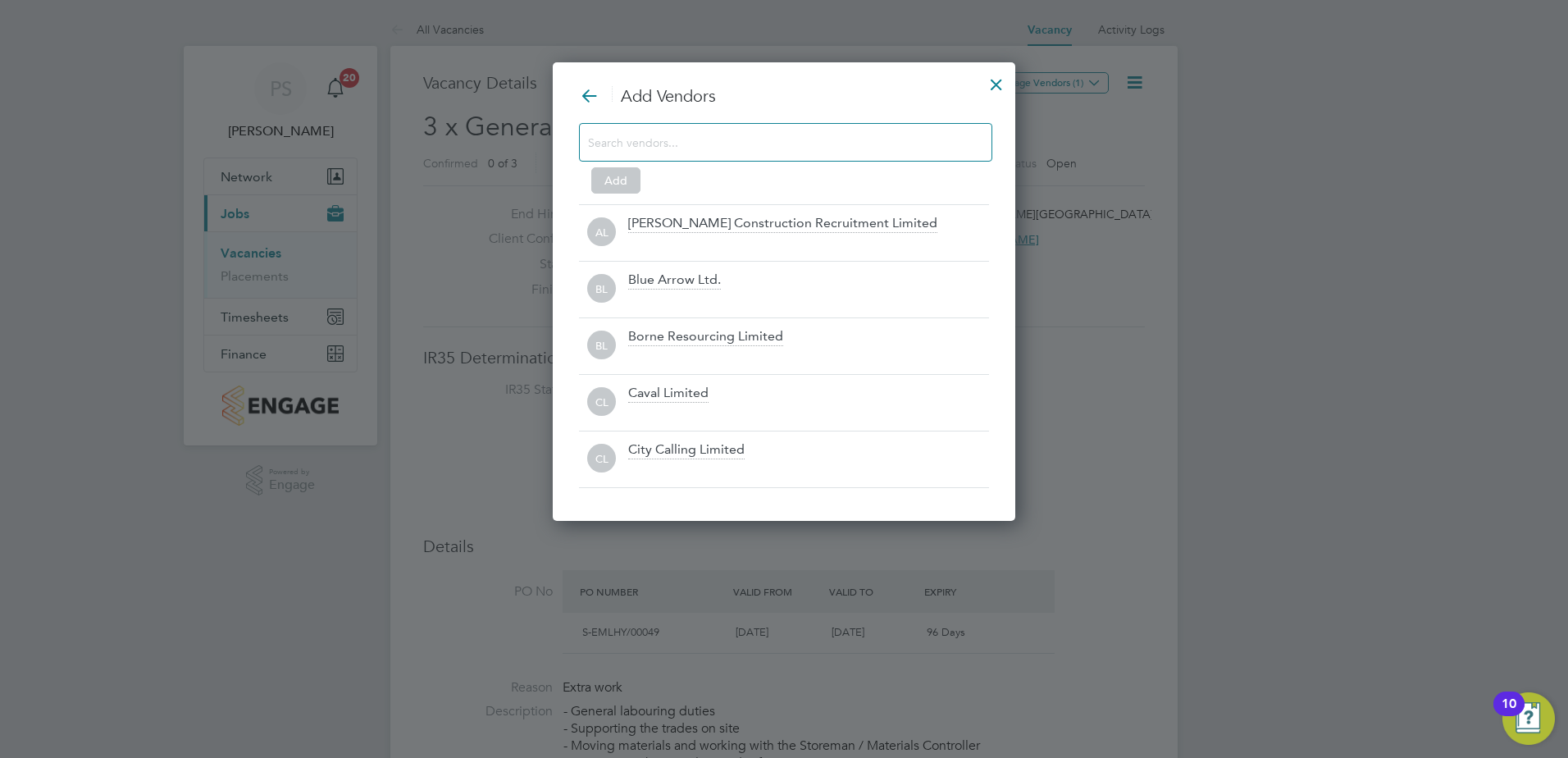
scroll to position [460, 464]
click at [706, 151] on input at bounding box center [772, 142] width 369 height 21
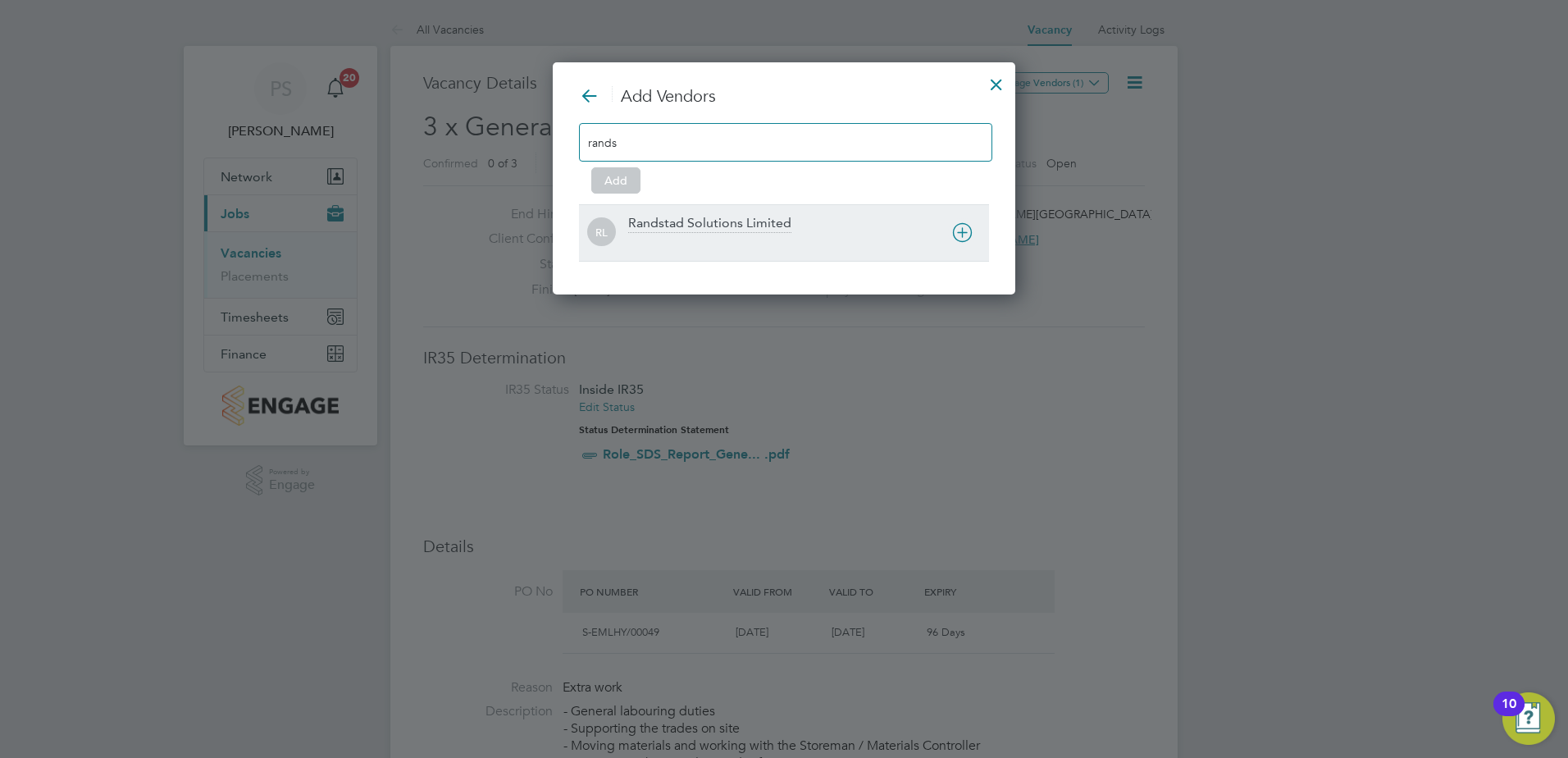
type input "rands"
click at [685, 217] on div "Randstad Solutions Limited" at bounding box center [709, 224] width 163 height 18
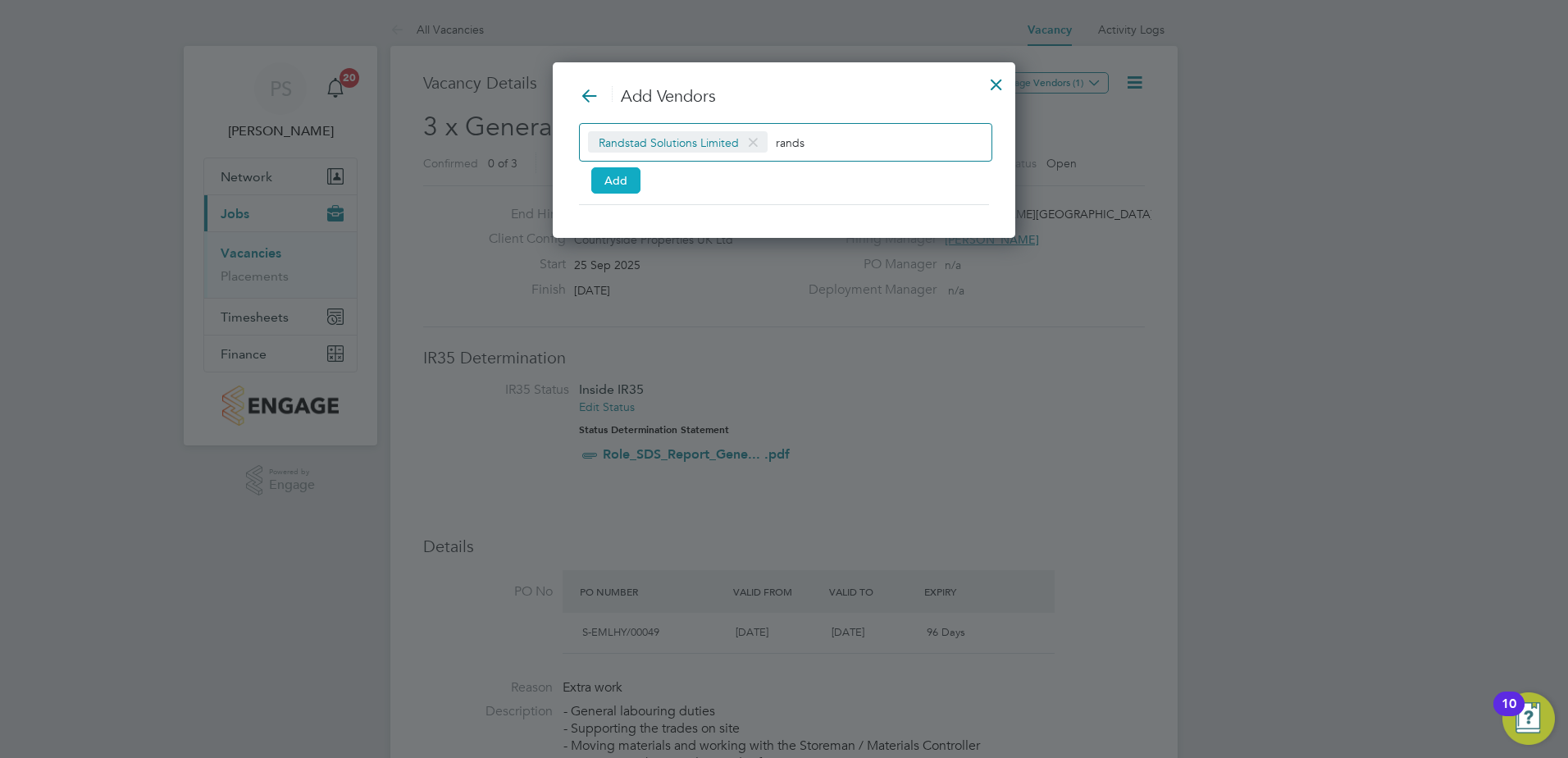
click at [619, 182] on button "Add" at bounding box center [616, 180] width 49 height 26
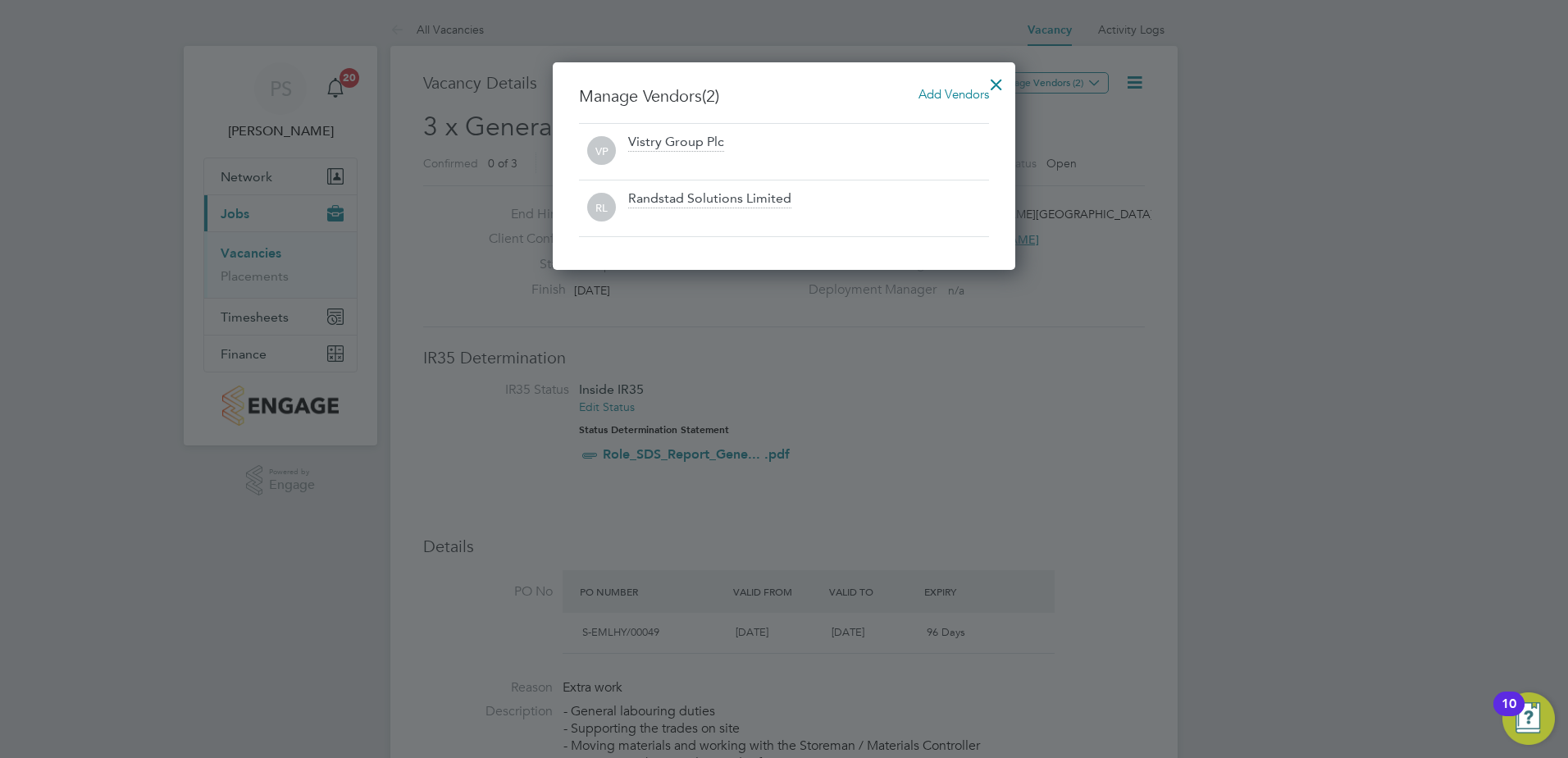
click at [1001, 81] on div at bounding box center [996, 80] width 29 height 29
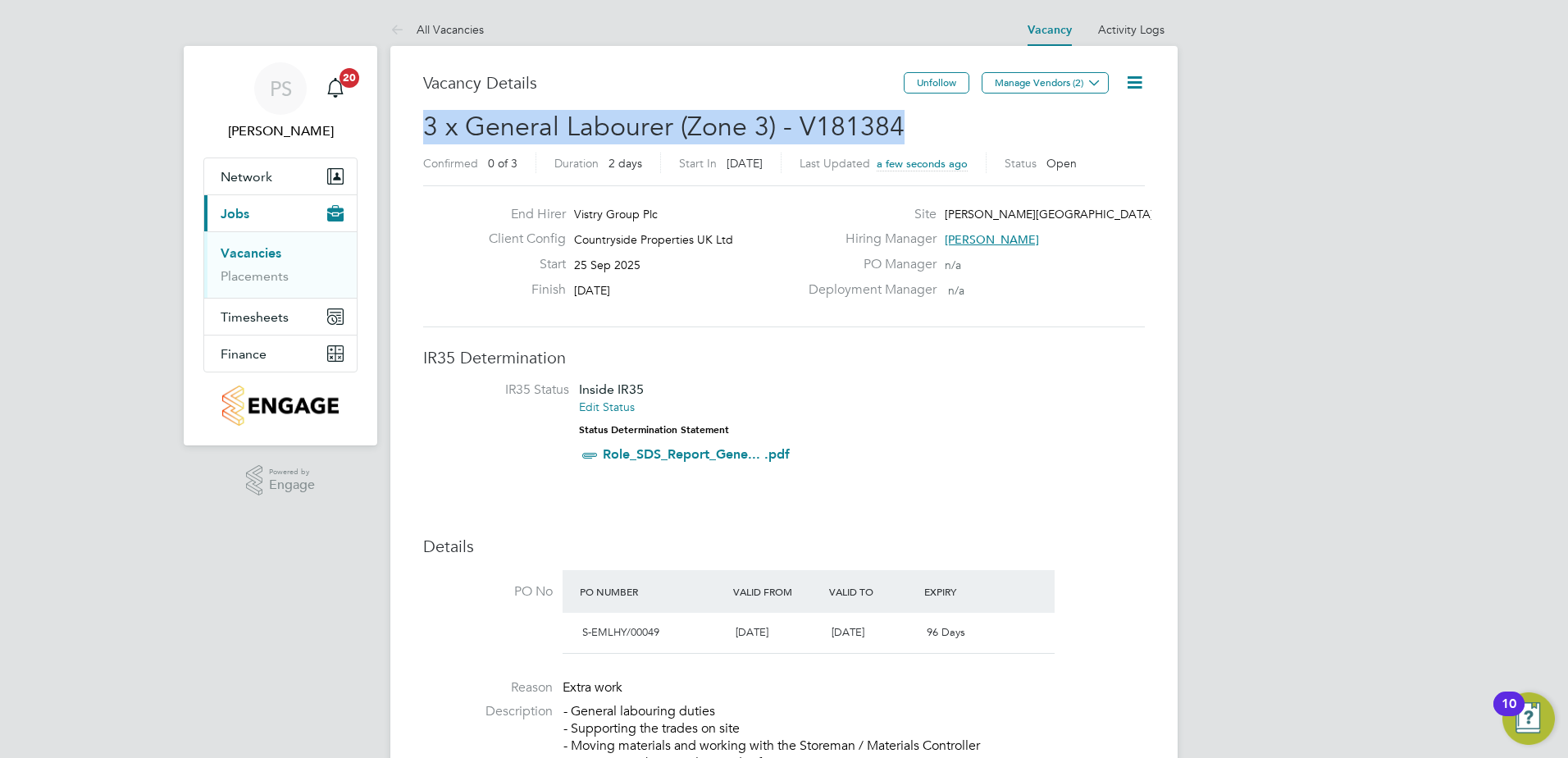
drag, startPoint x: 901, startPoint y: 117, endPoint x: 441, endPoint y: 123, distance: 460.0
click at [441, 123] on h2 "3 x General Labourer (Zone 3) - V181384 Confirmed 0 of 3 Duration 2 days Start …" at bounding box center [784, 143] width 722 height 68
copy span "3 x General Labourer (Zone 3) - V181384"
